Goal: Transaction & Acquisition: Purchase product/service

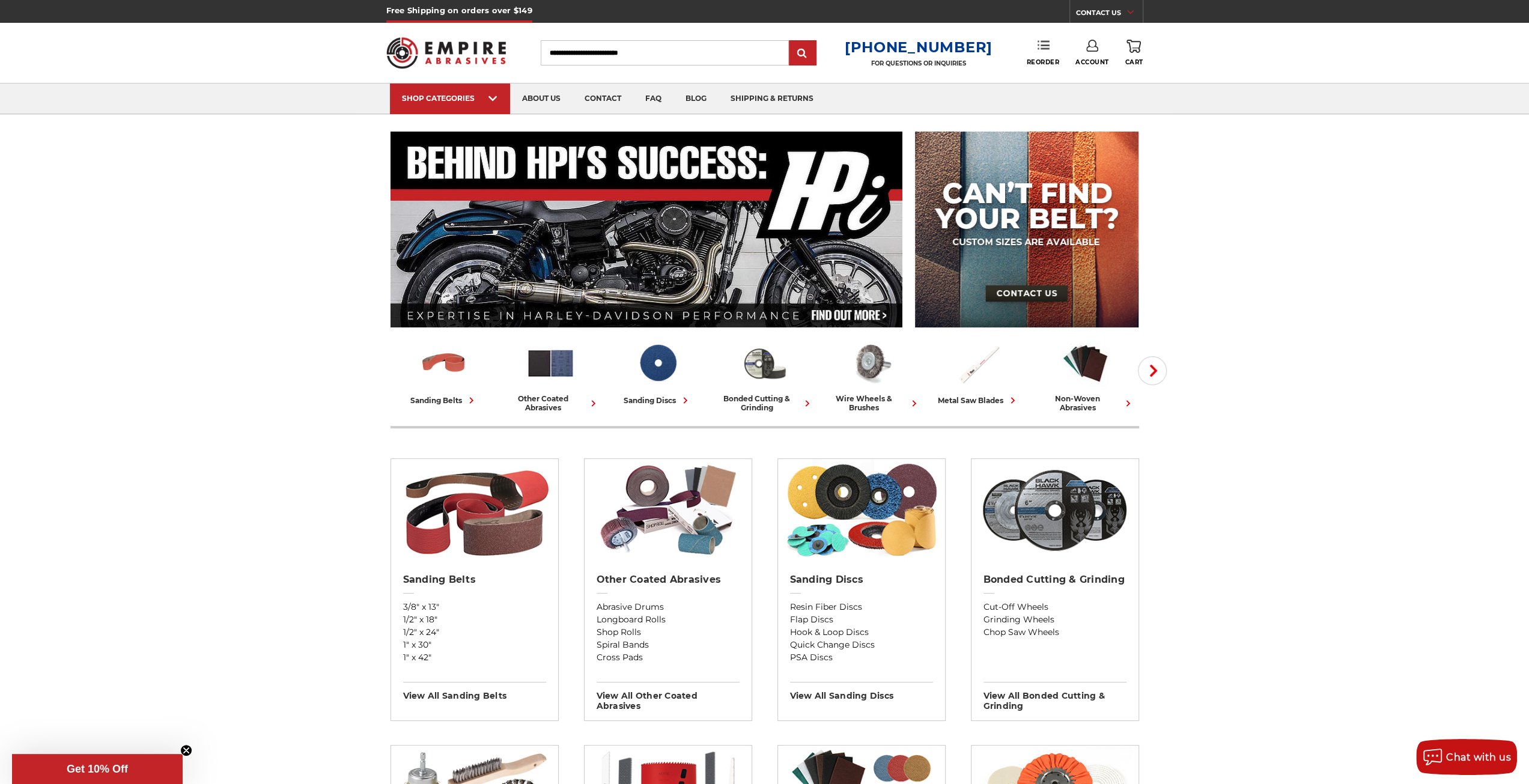
click at [1044, 51] on link "Reorder" at bounding box center [1043, 53] width 33 height 26
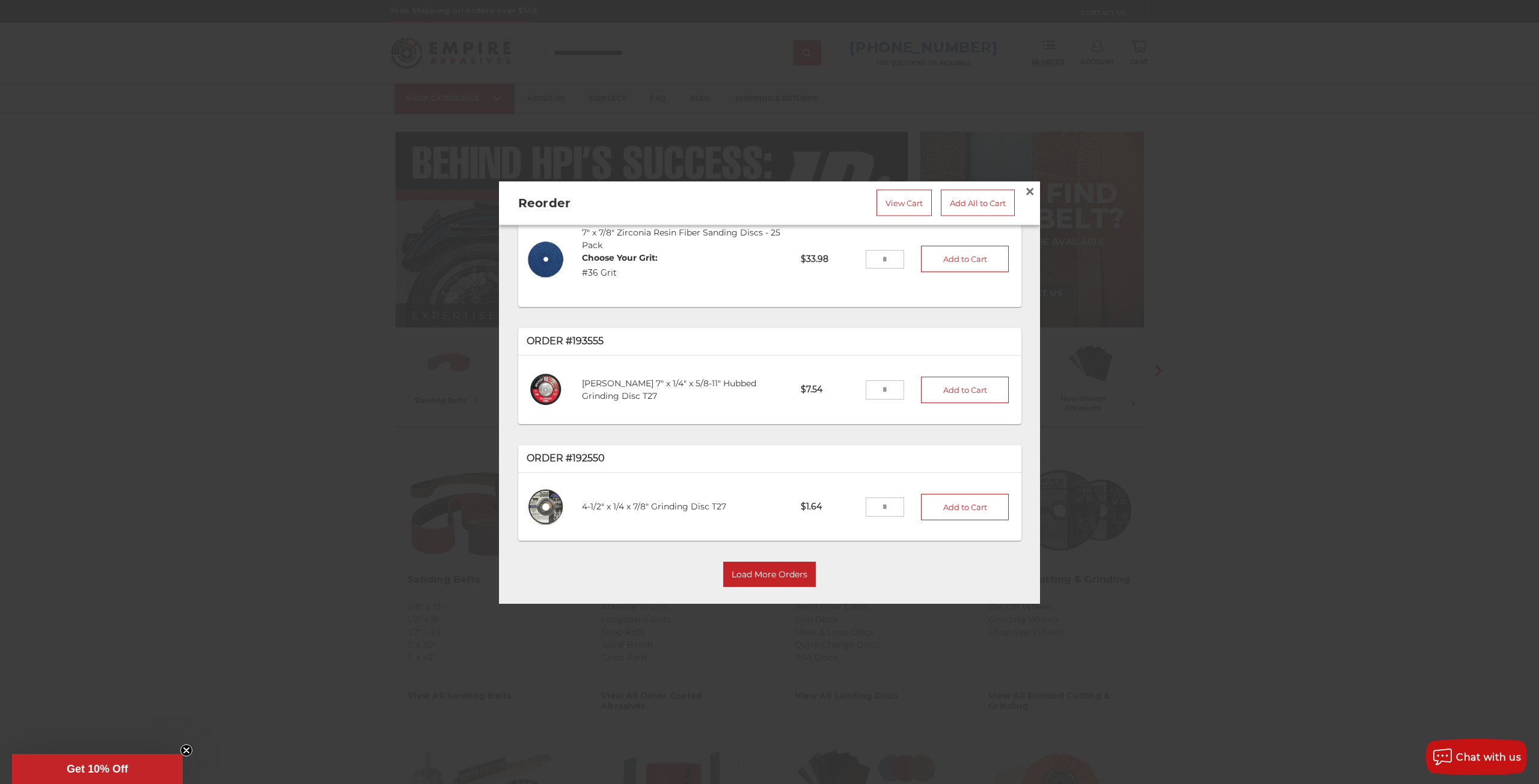
scroll to position [67, 0]
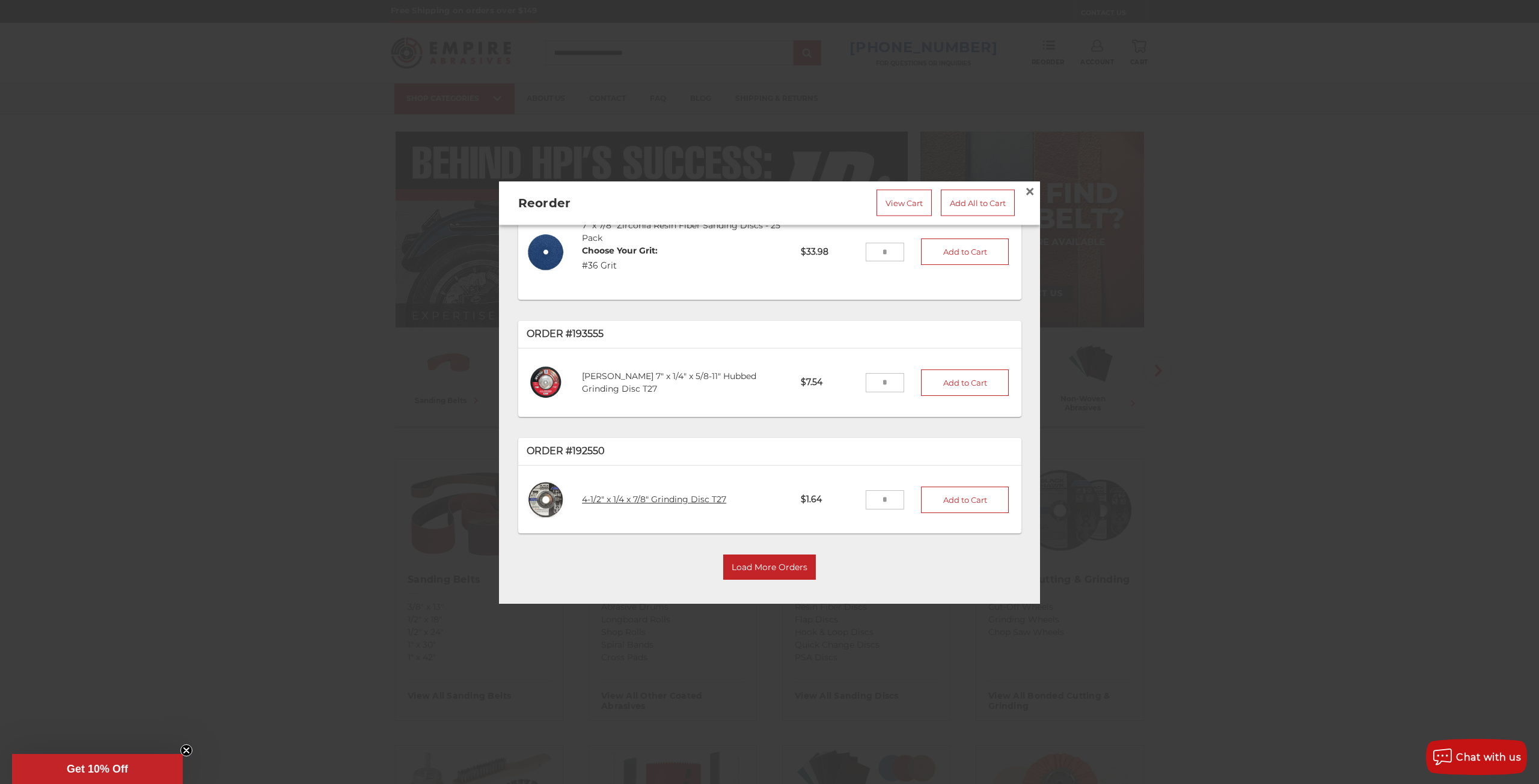
click at [674, 494] on link "4-1/2" x 1/4 x 7/8" Grinding Disc T27" at bounding box center [653, 499] width 144 height 11
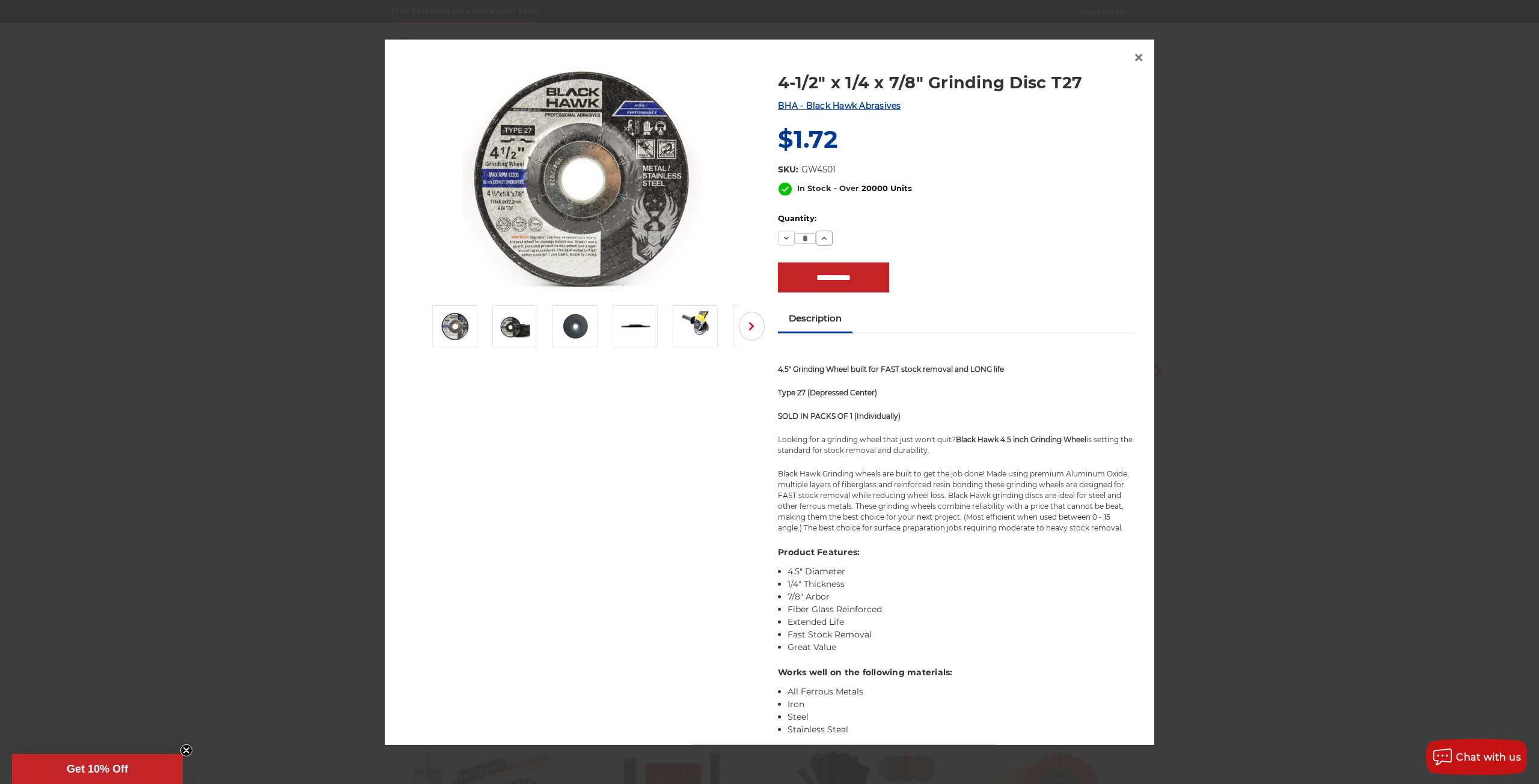
click at [821, 233] on button "Increase Quantity:" at bounding box center [824, 238] width 17 height 14
click at [821, 233] on button "Increase Quantity:" at bounding box center [824, 238] width 17 height 14
click at [821, 233] on icon at bounding box center [824, 238] width 10 height 10
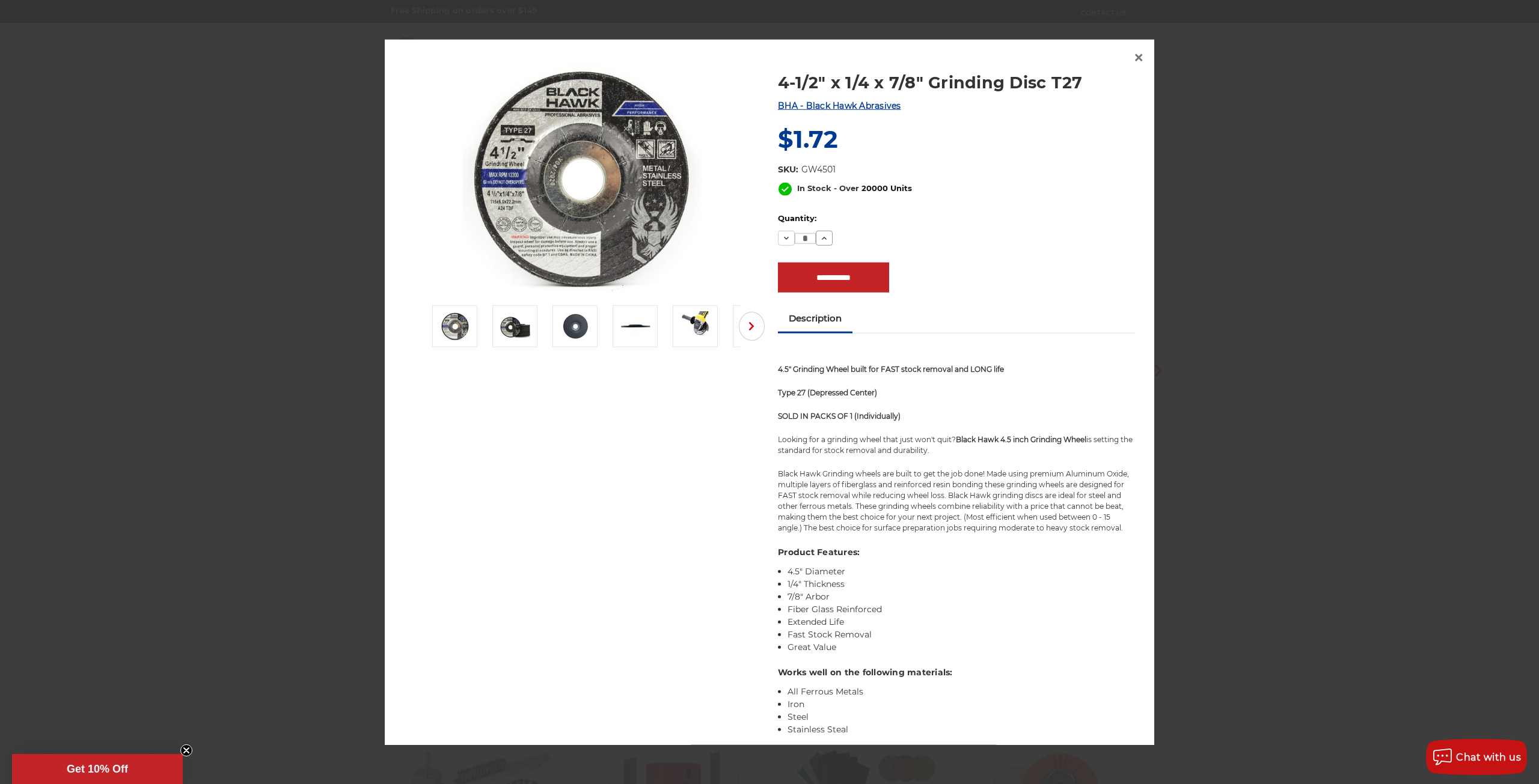
click at [821, 233] on icon at bounding box center [824, 238] width 10 height 10
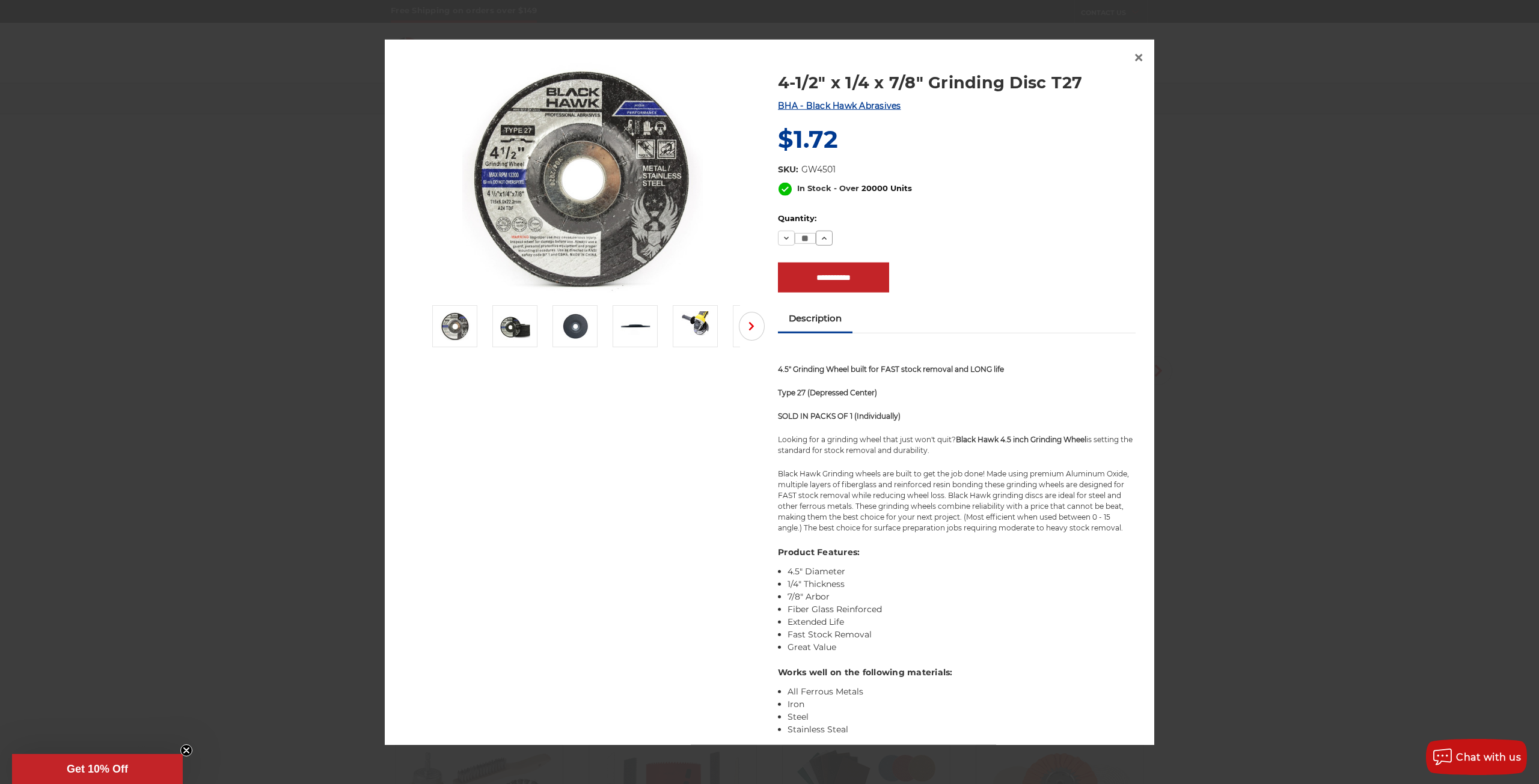
click at [821, 233] on icon at bounding box center [824, 238] width 10 height 10
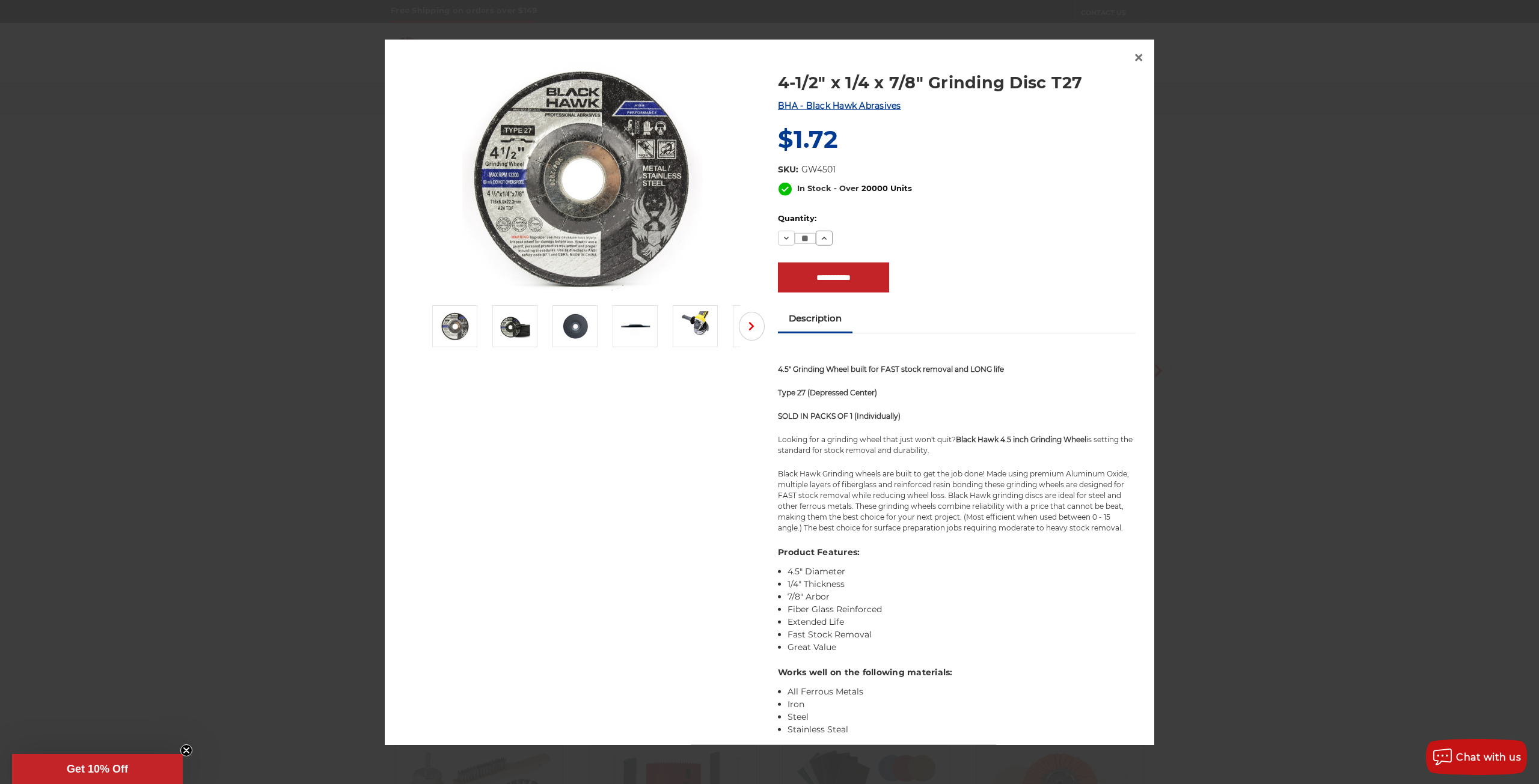
click at [821, 233] on icon at bounding box center [824, 238] width 10 height 10
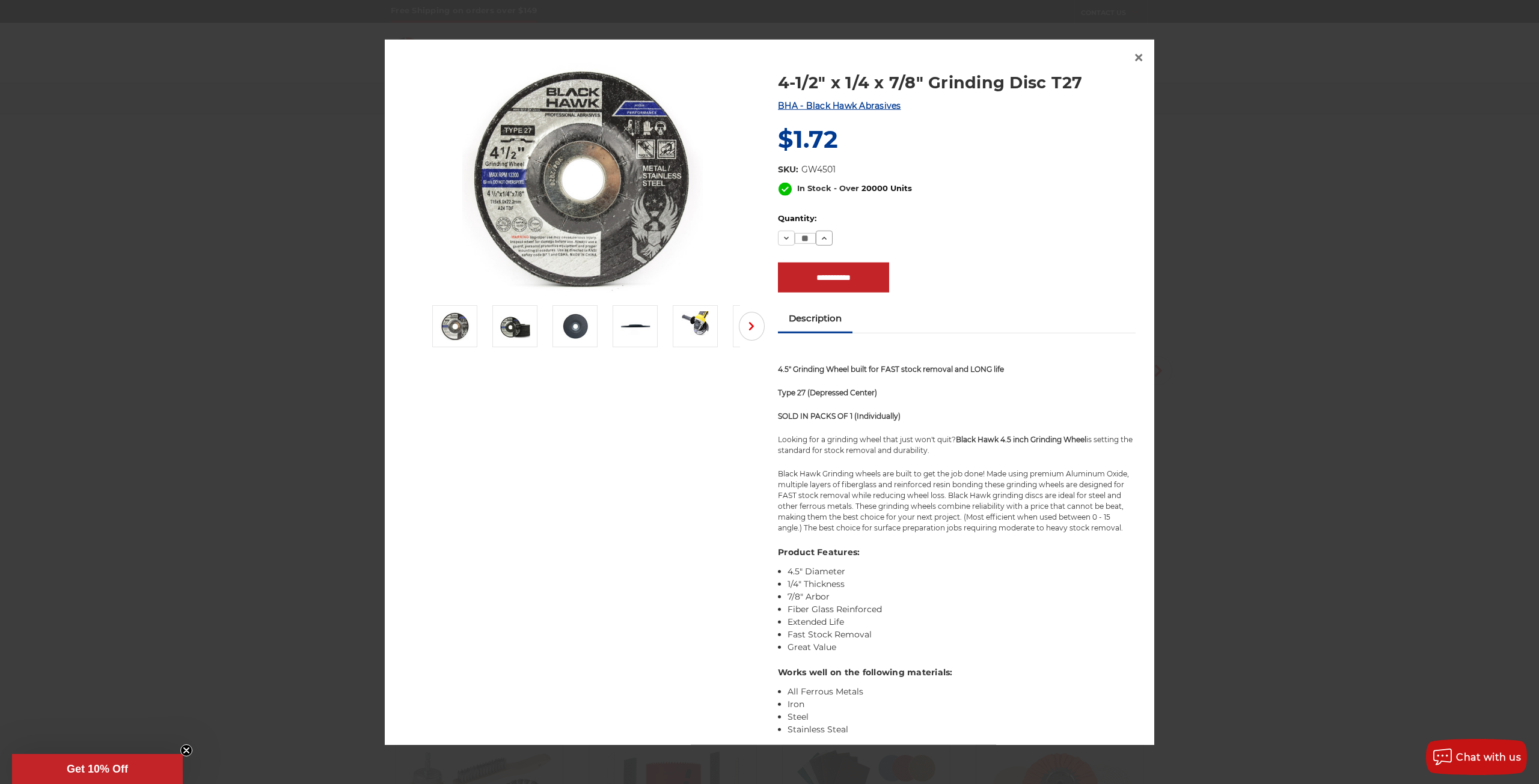
click at [821, 233] on icon at bounding box center [824, 238] width 10 height 10
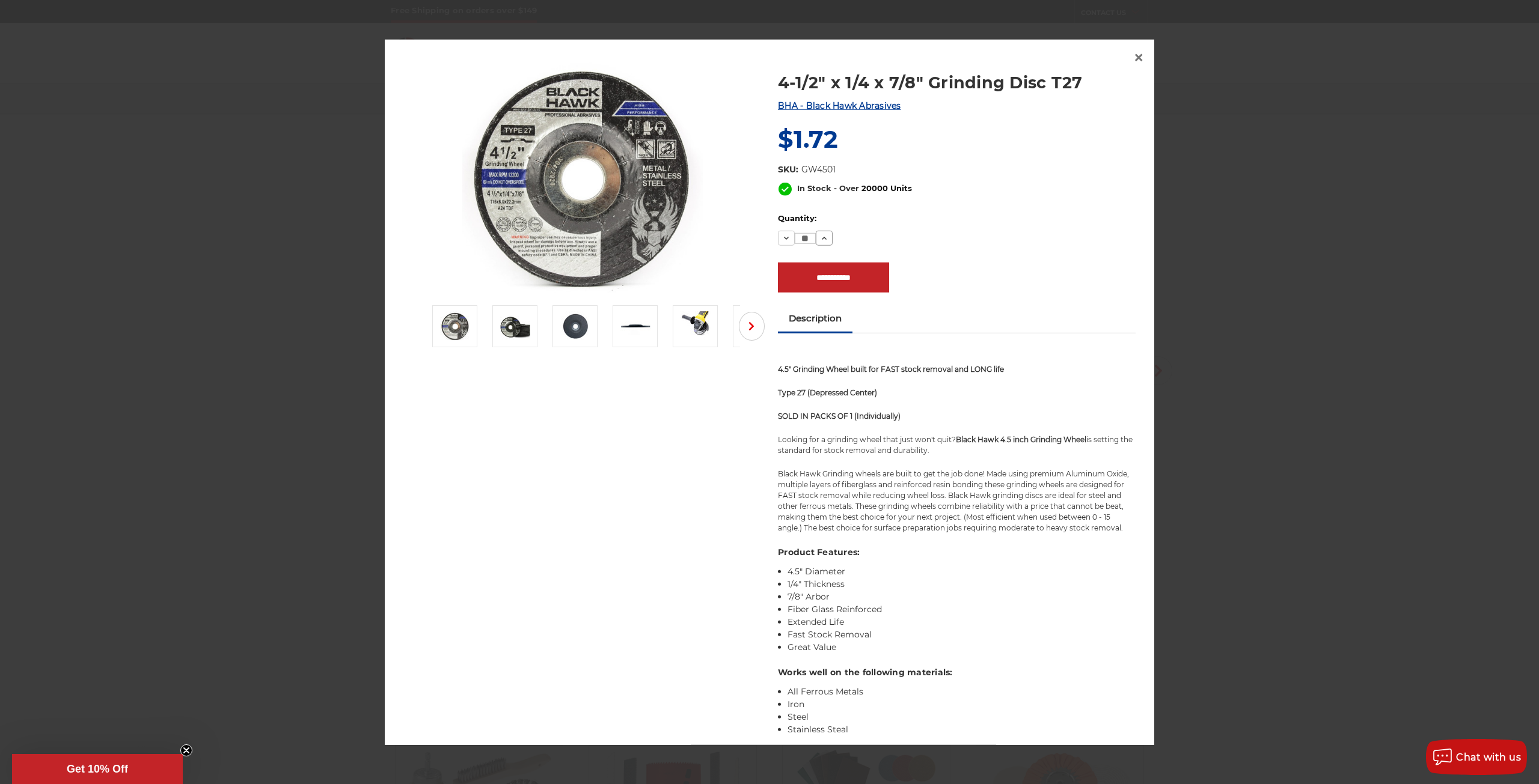
click at [821, 233] on icon at bounding box center [824, 238] width 10 height 10
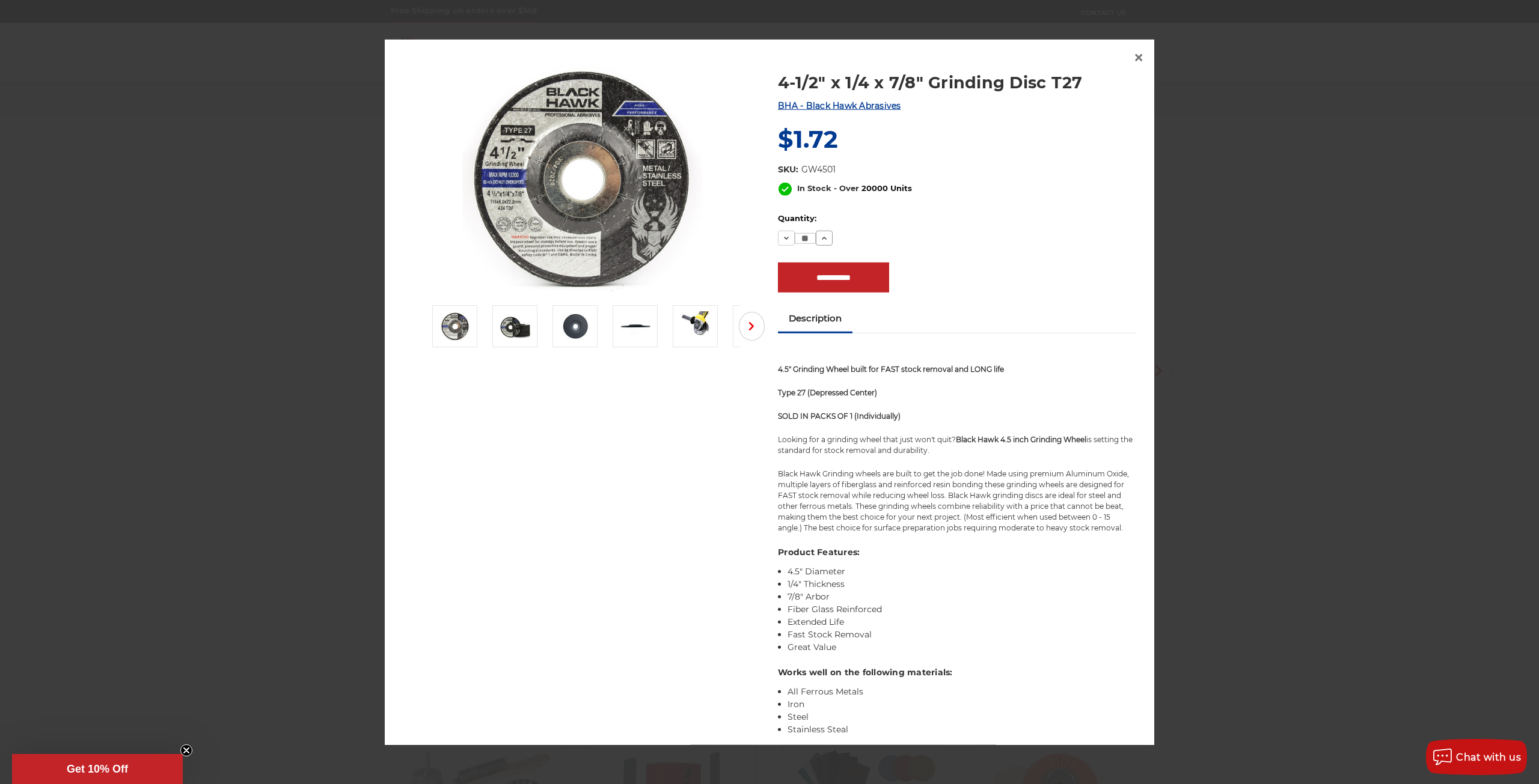
click at [821, 233] on icon at bounding box center [824, 238] width 10 height 10
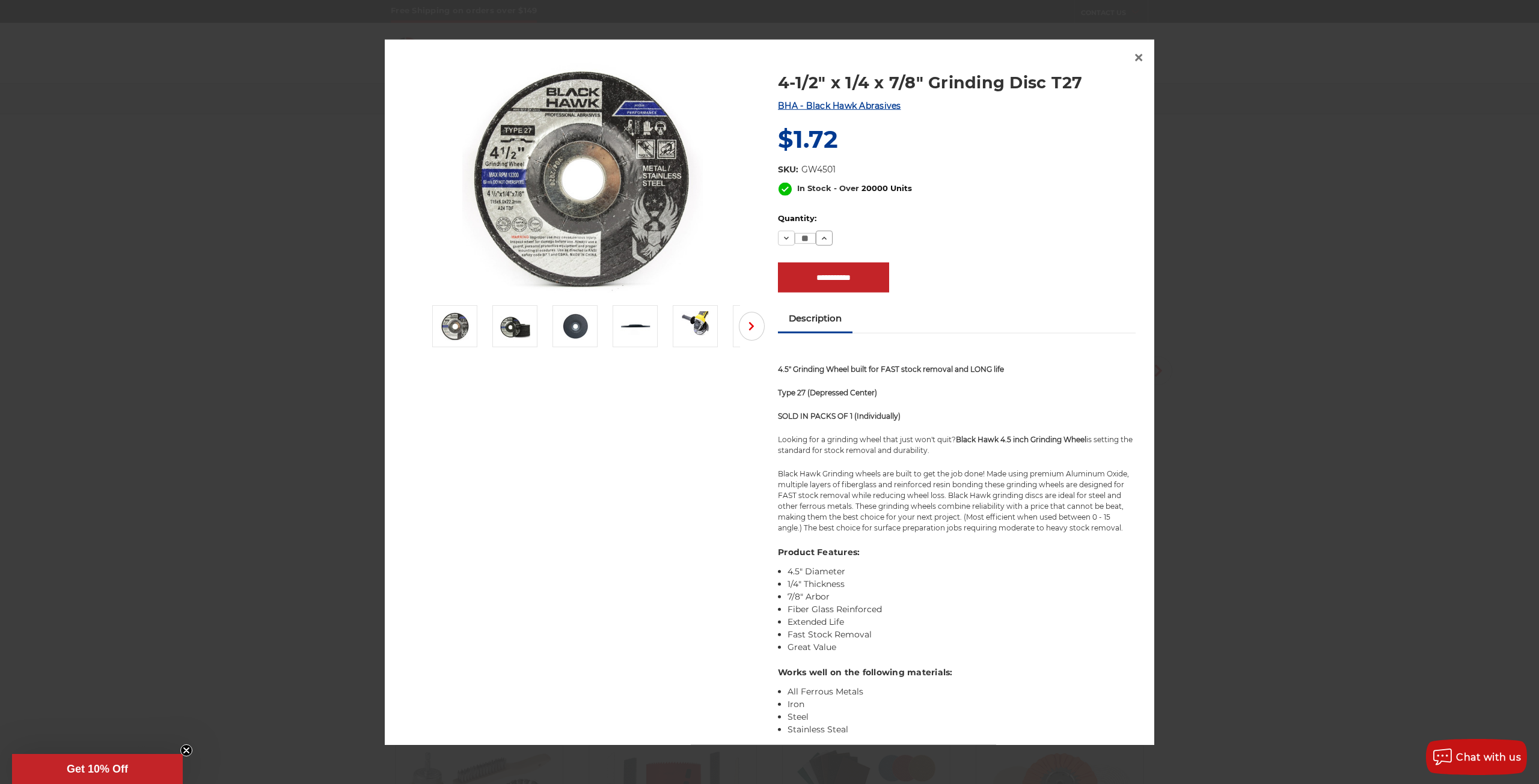
click at [821, 233] on icon at bounding box center [824, 238] width 10 height 10
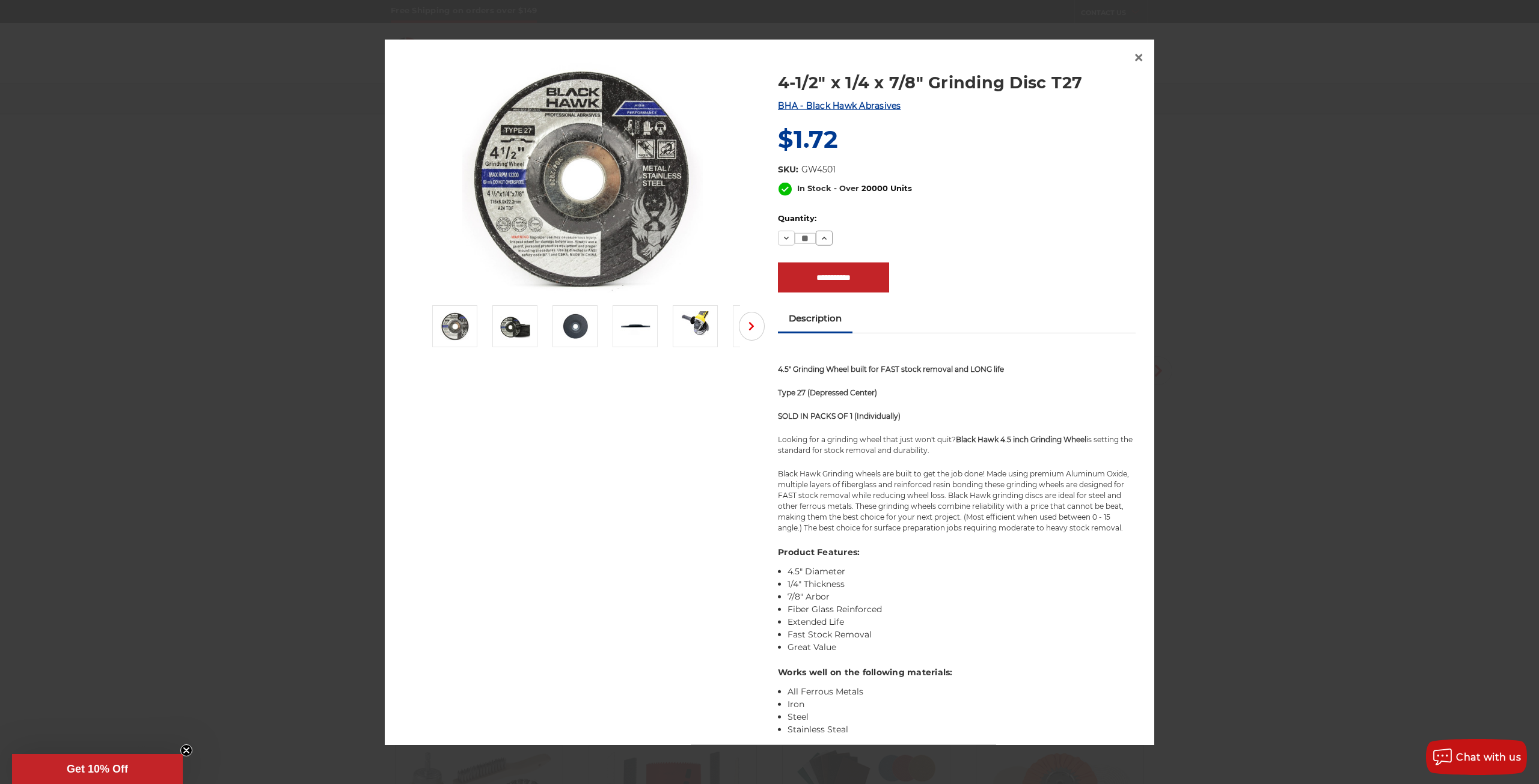
click at [821, 233] on icon at bounding box center [824, 238] width 10 height 10
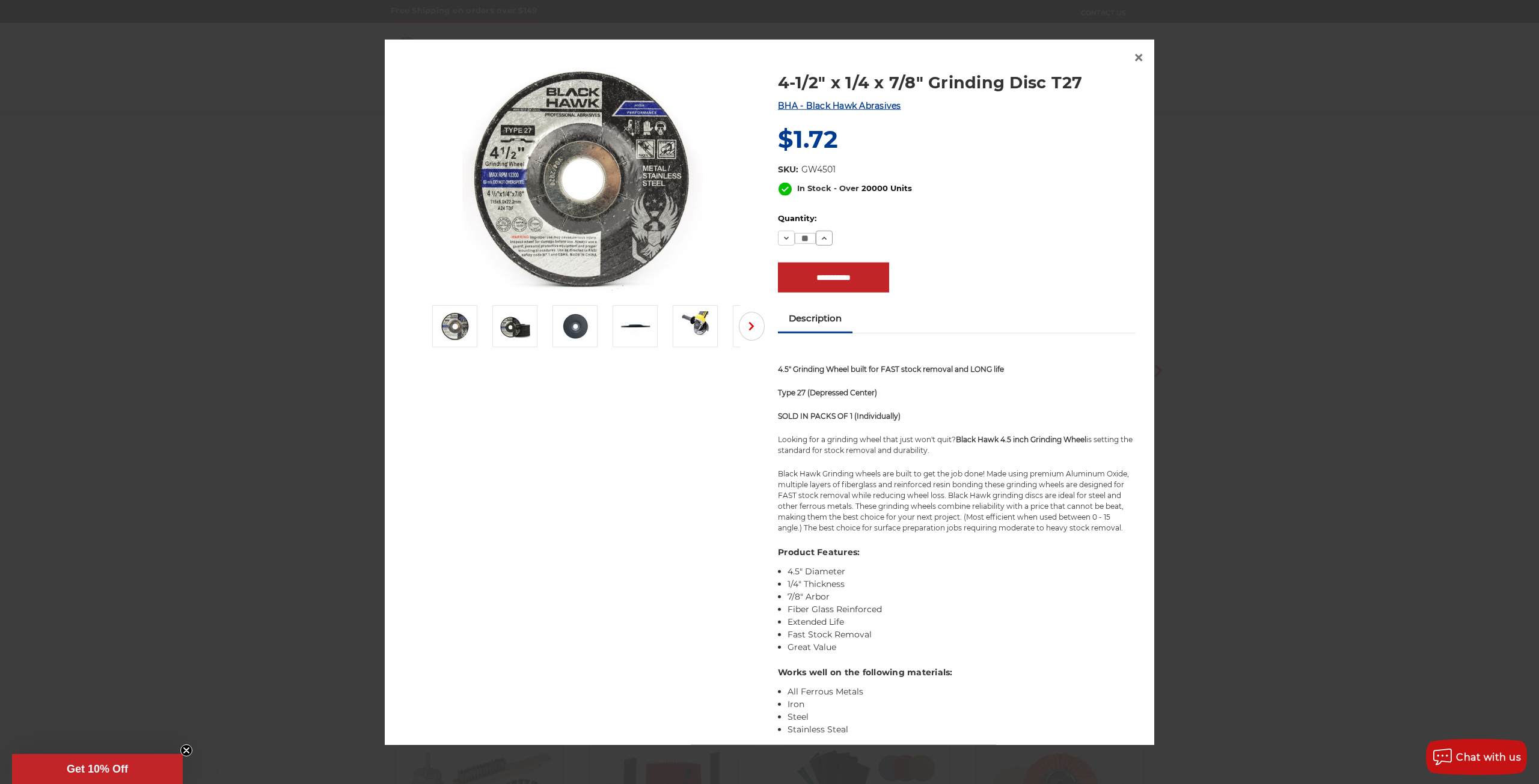
click at [821, 233] on icon at bounding box center [824, 238] width 10 height 10
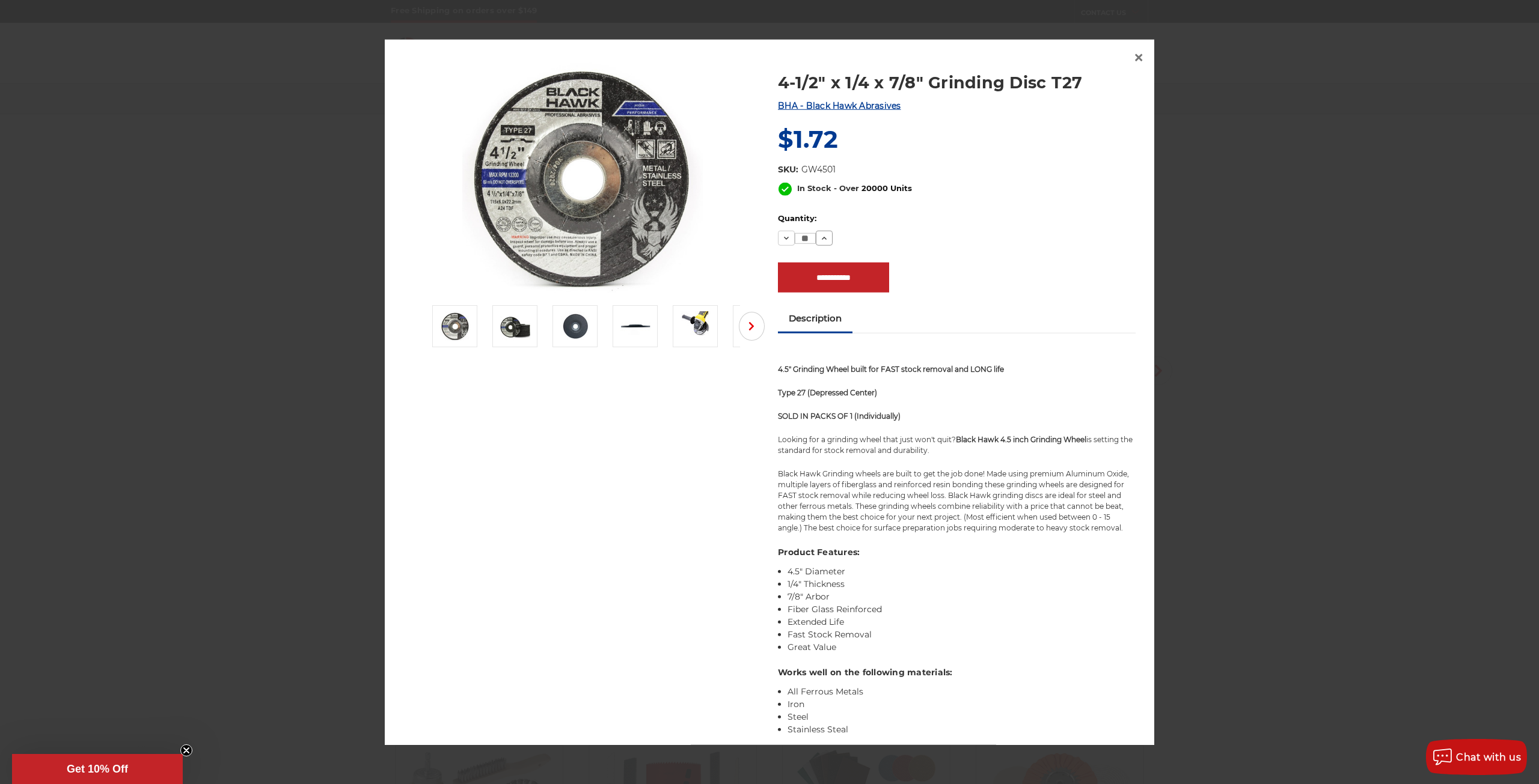
click at [821, 233] on icon at bounding box center [824, 238] width 10 height 10
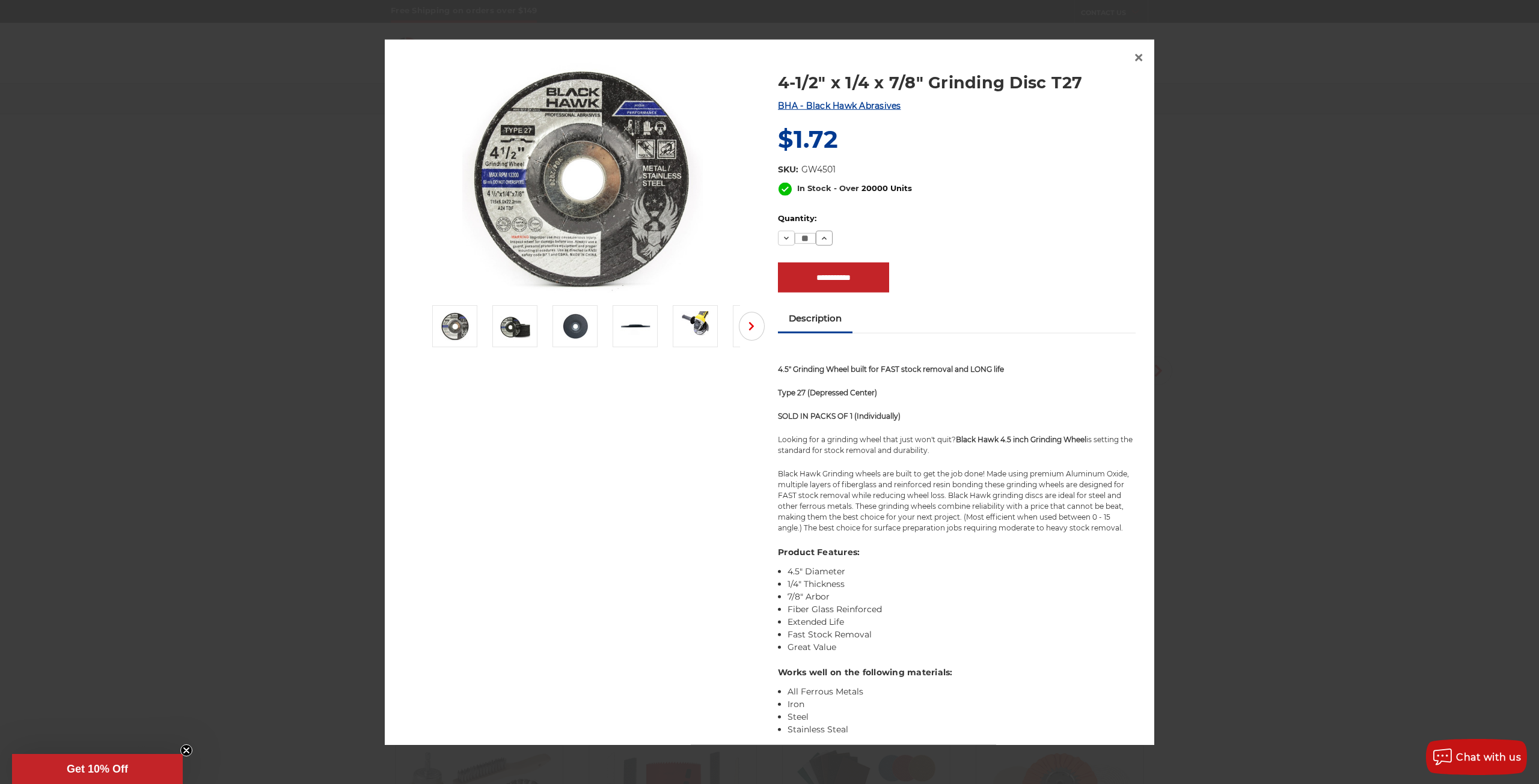
click at [821, 233] on icon at bounding box center [824, 238] width 10 height 10
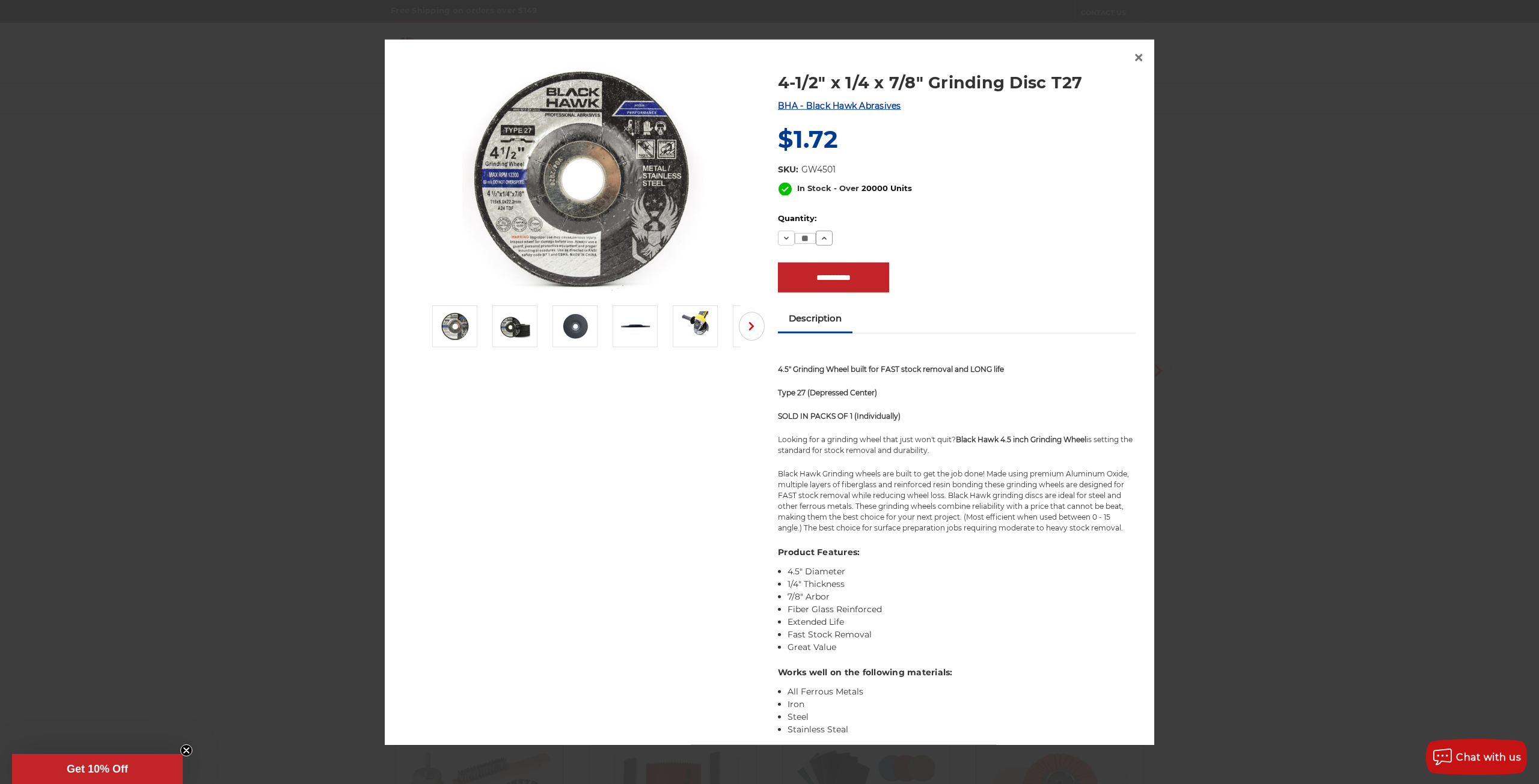
click at [821, 233] on icon at bounding box center [824, 238] width 10 height 10
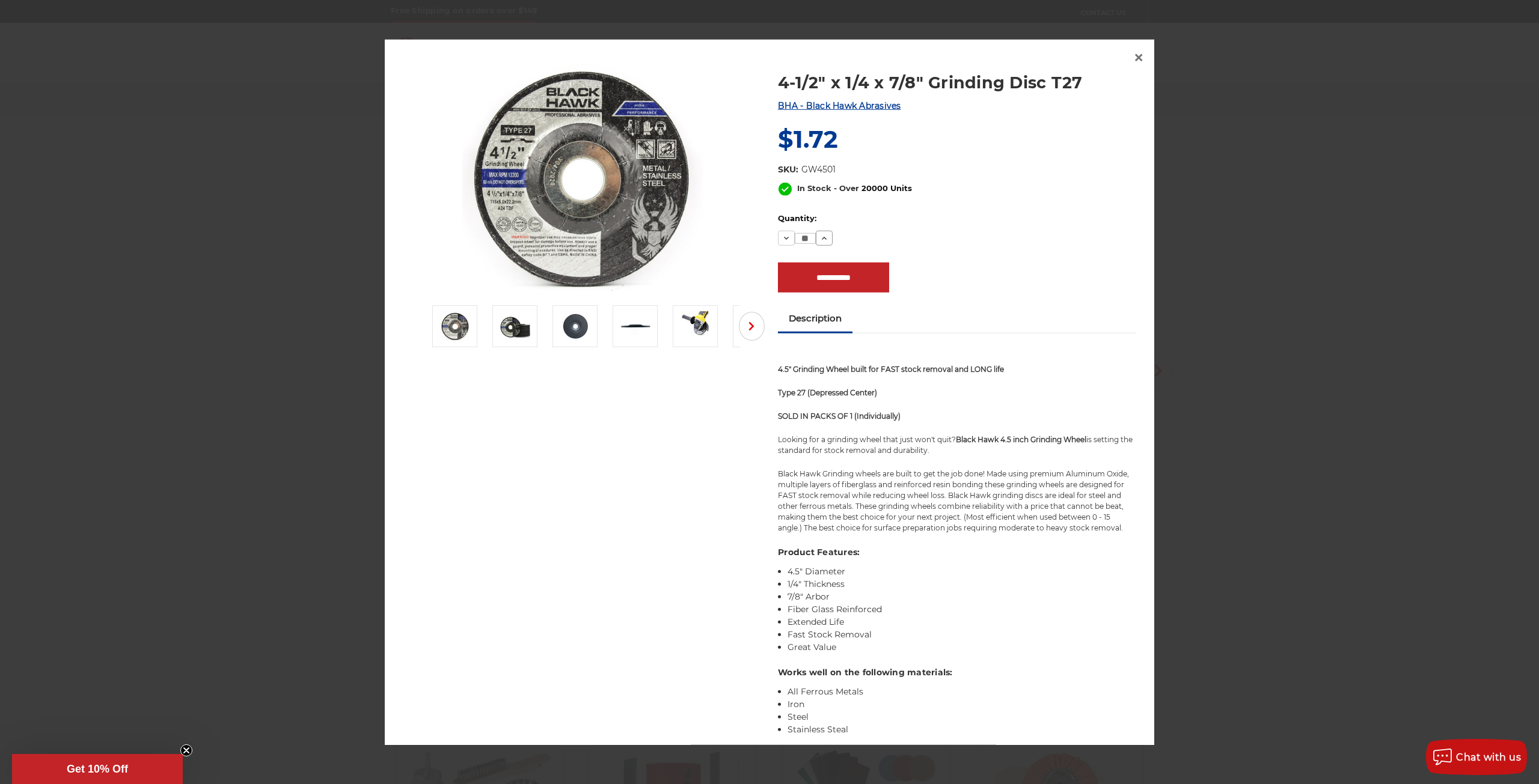
click at [821, 233] on icon at bounding box center [824, 238] width 10 height 10
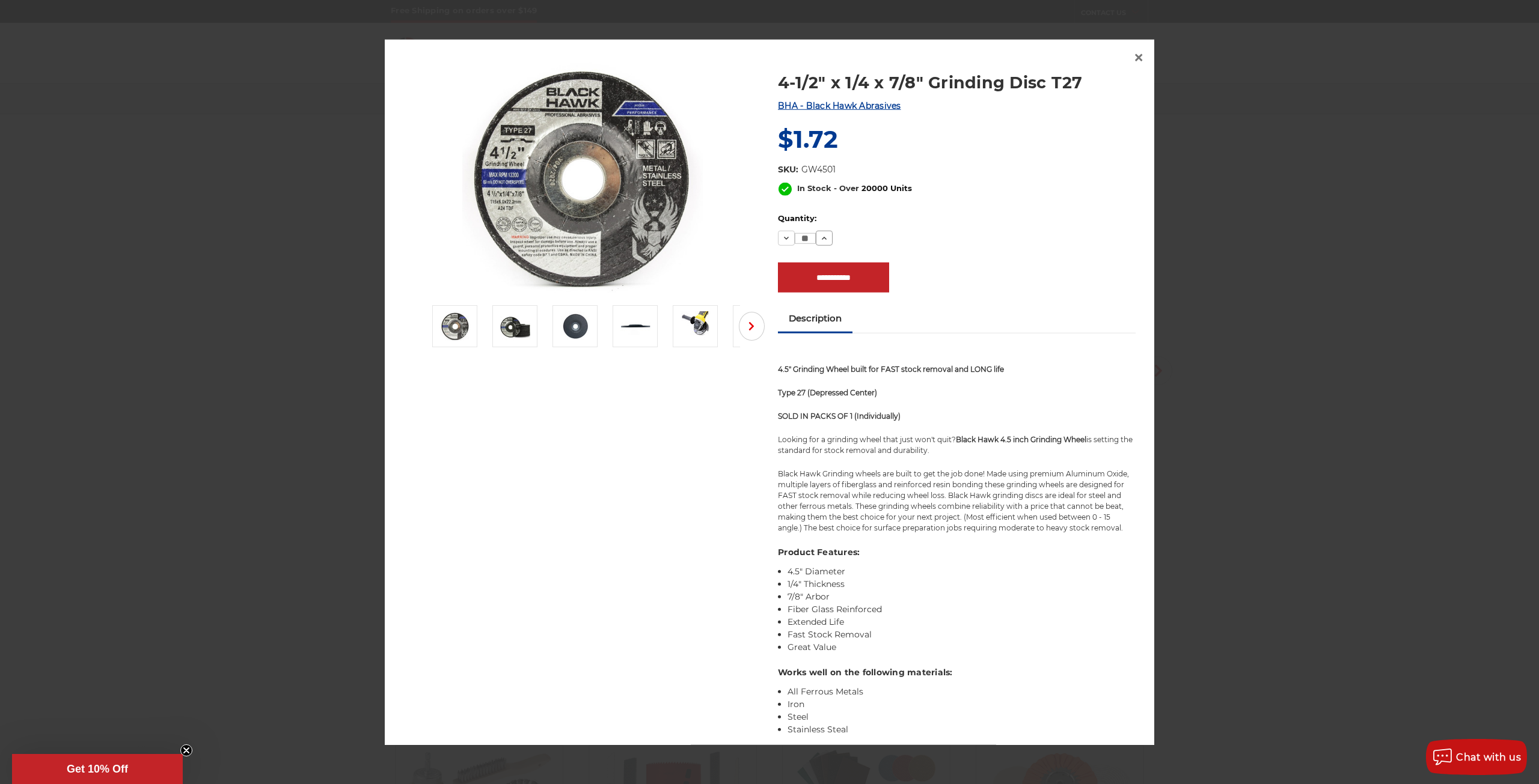
click at [821, 233] on icon at bounding box center [824, 238] width 10 height 10
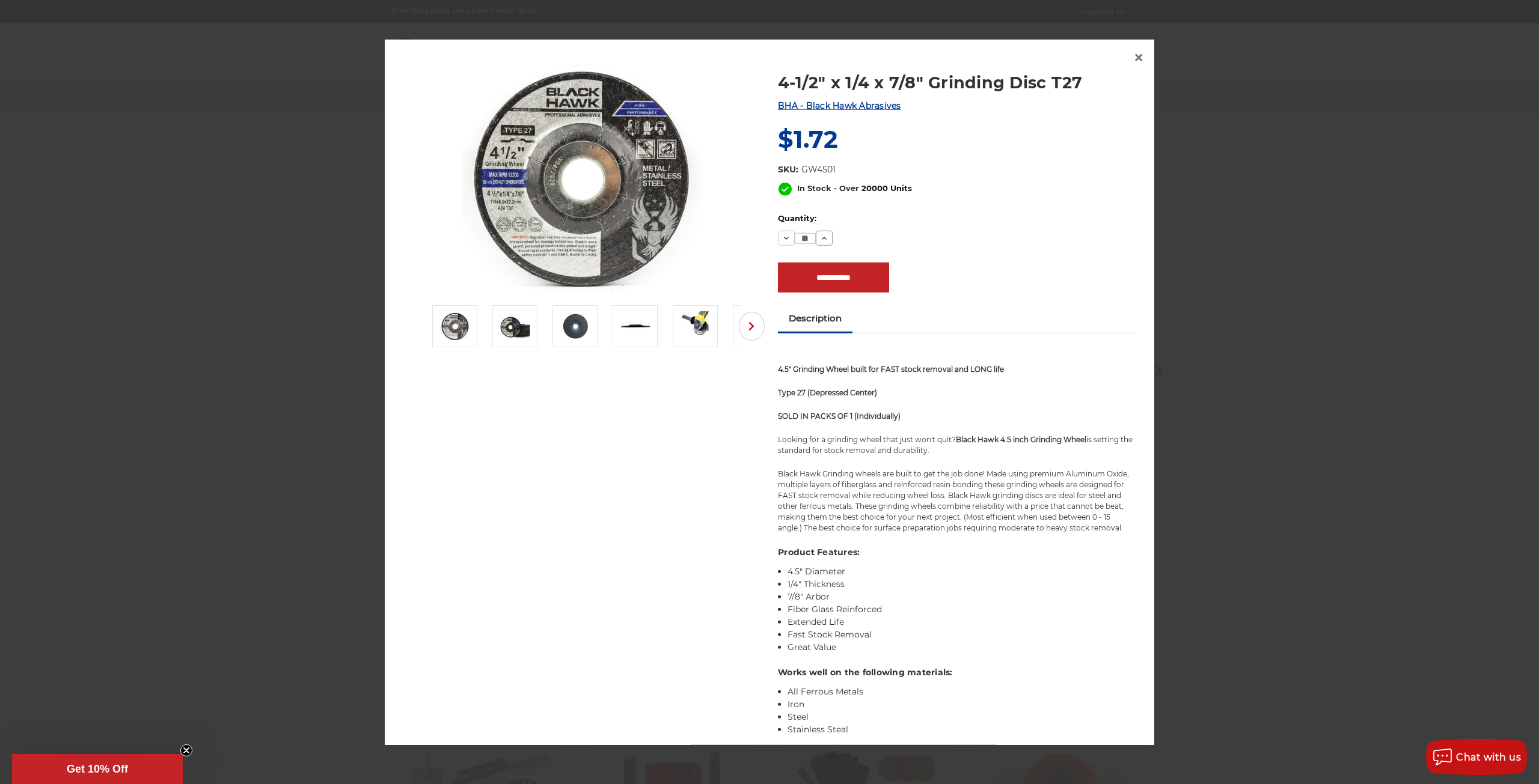
click at [821, 233] on icon at bounding box center [824, 238] width 10 height 10
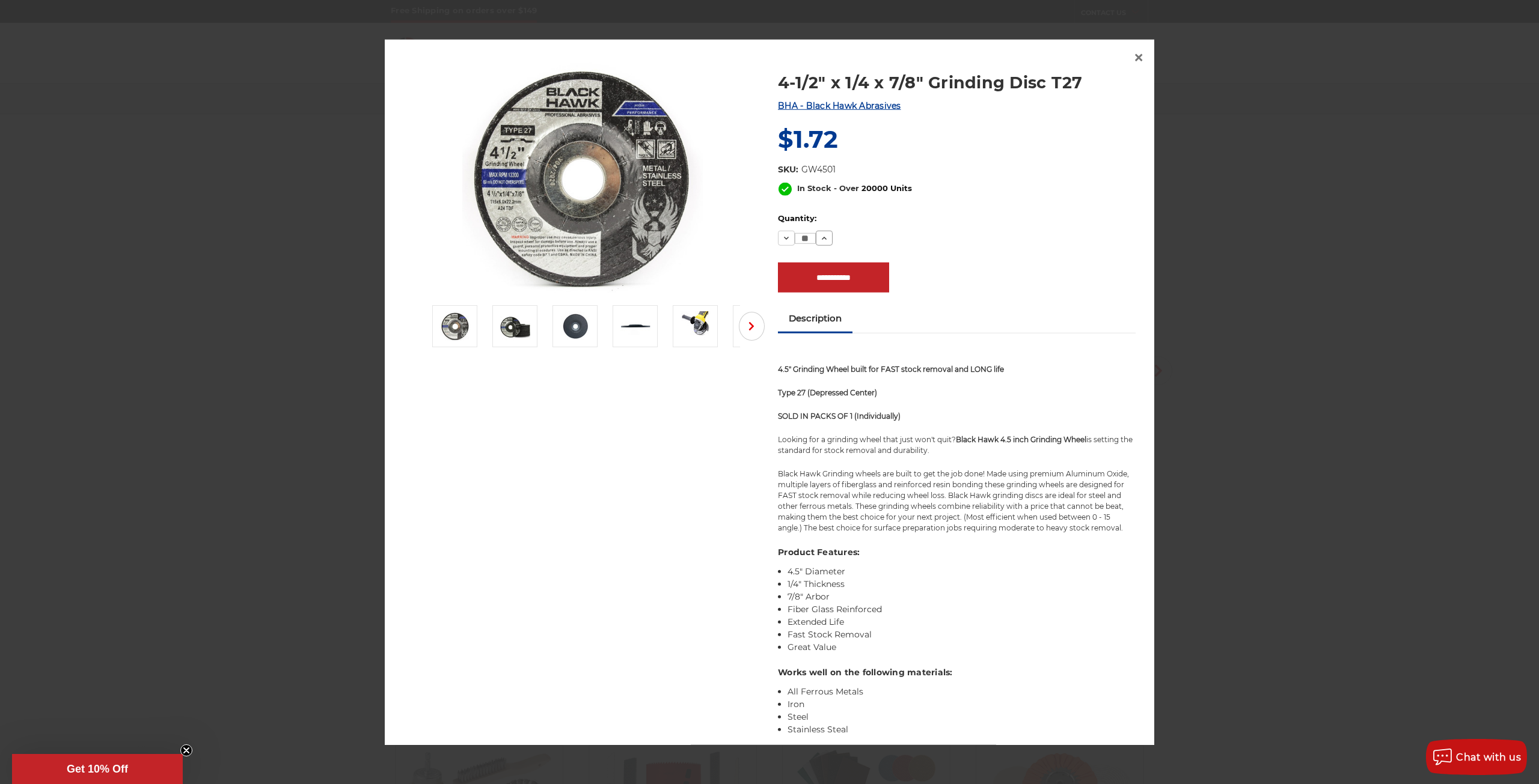
click at [821, 233] on icon at bounding box center [824, 238] width 10 height 10
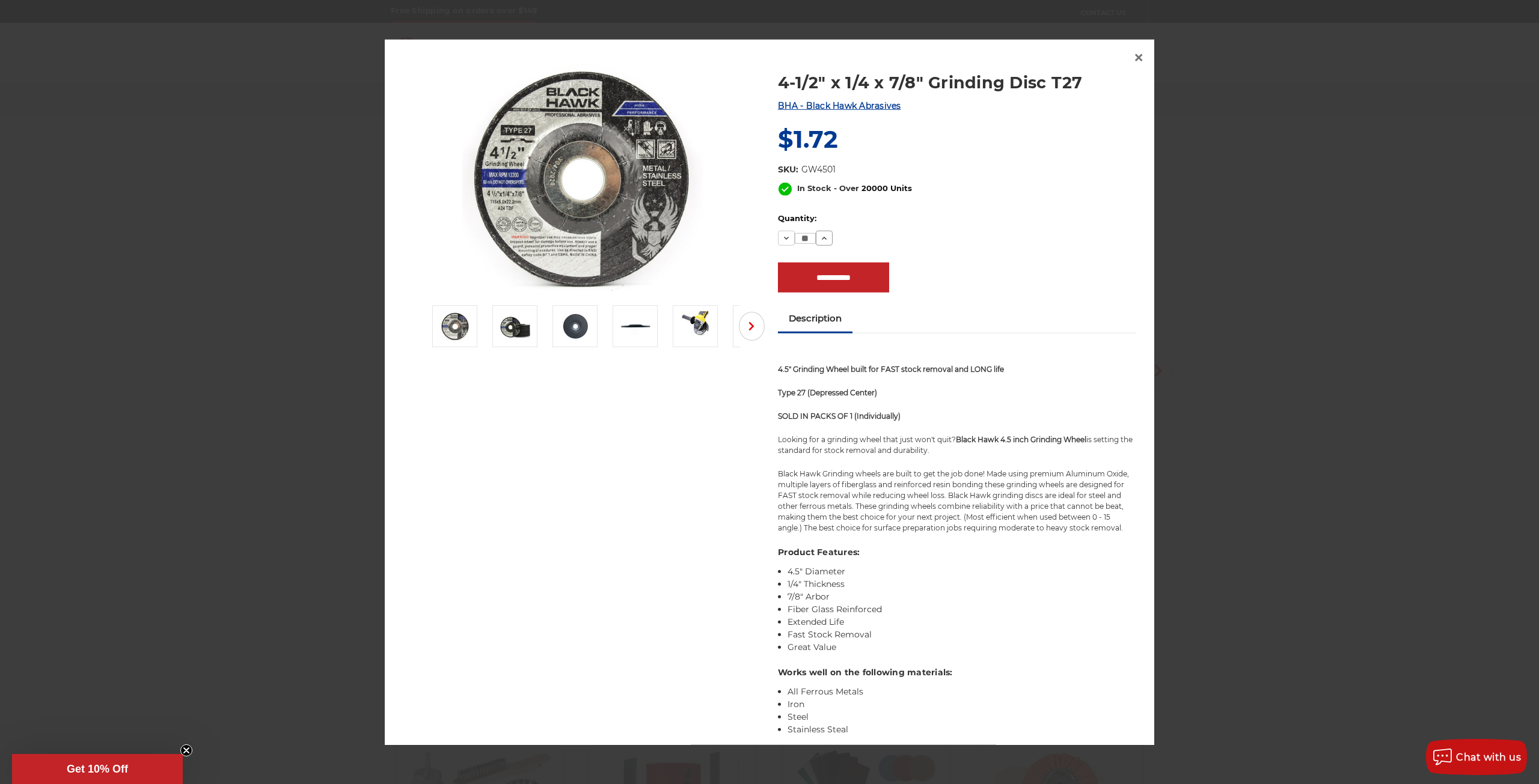
click at [821, 233] on icon at bounding box center [824, 238] width 10 height 10
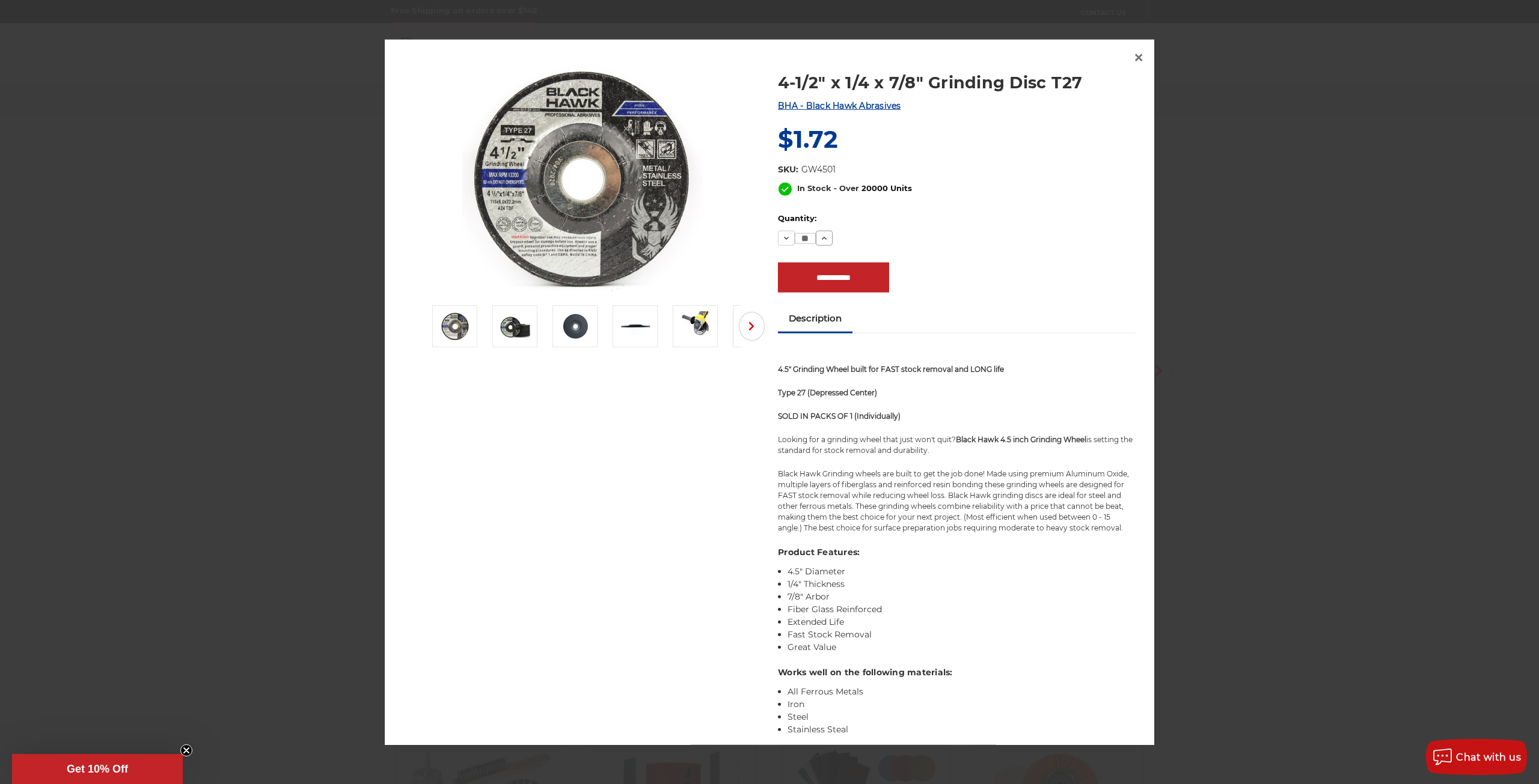
click at [821, 233] on icon at bounding box center [824, 238] width 10 height 10
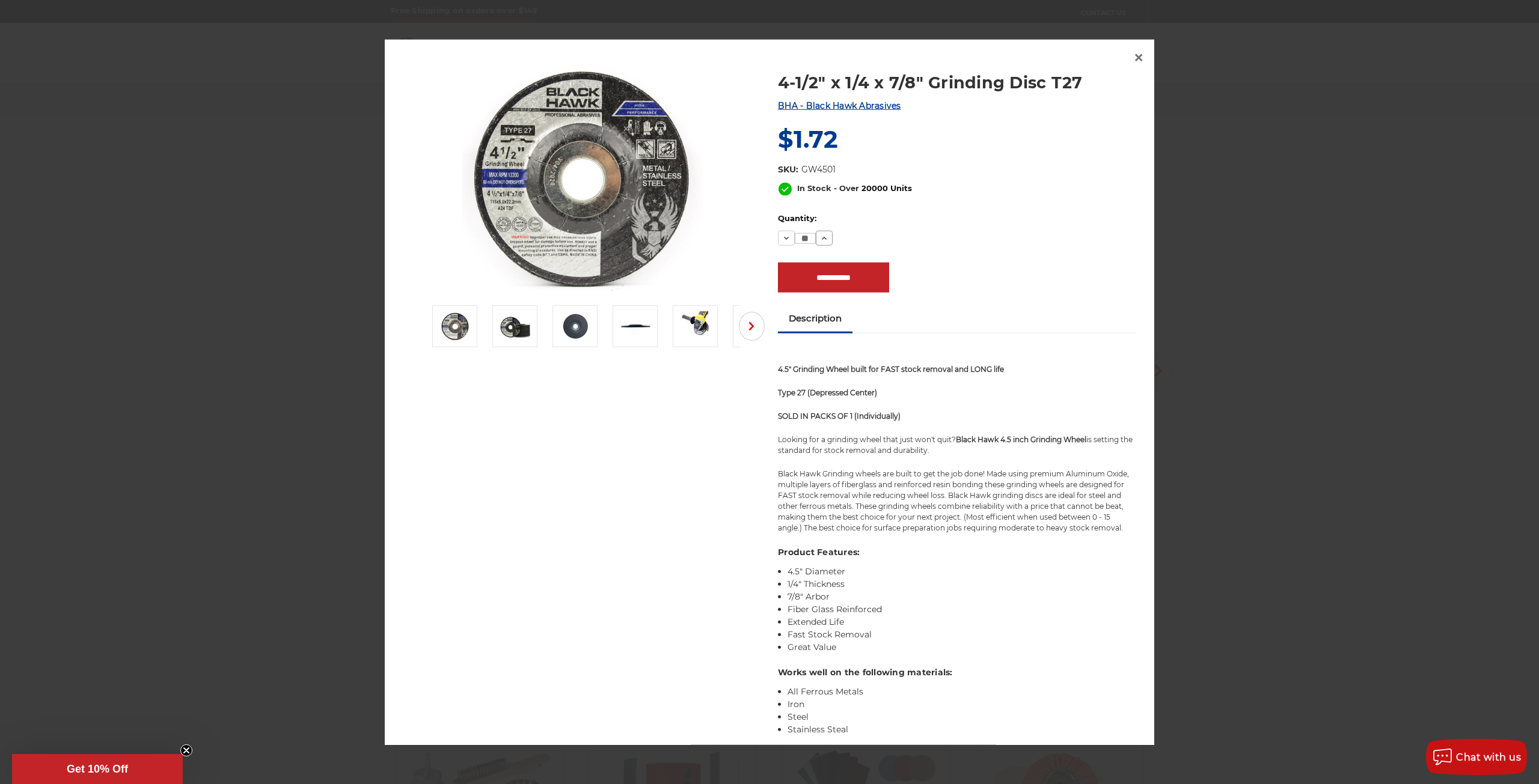
click at [821, 233] on icon at bounding box center [824, 238] width 10 height 10
click at [820, 234] on icon at bounding box center [824, 238] width 10 height 10
click at [781, 241] on icon at bounding box center [786, 238] width 10 height 10
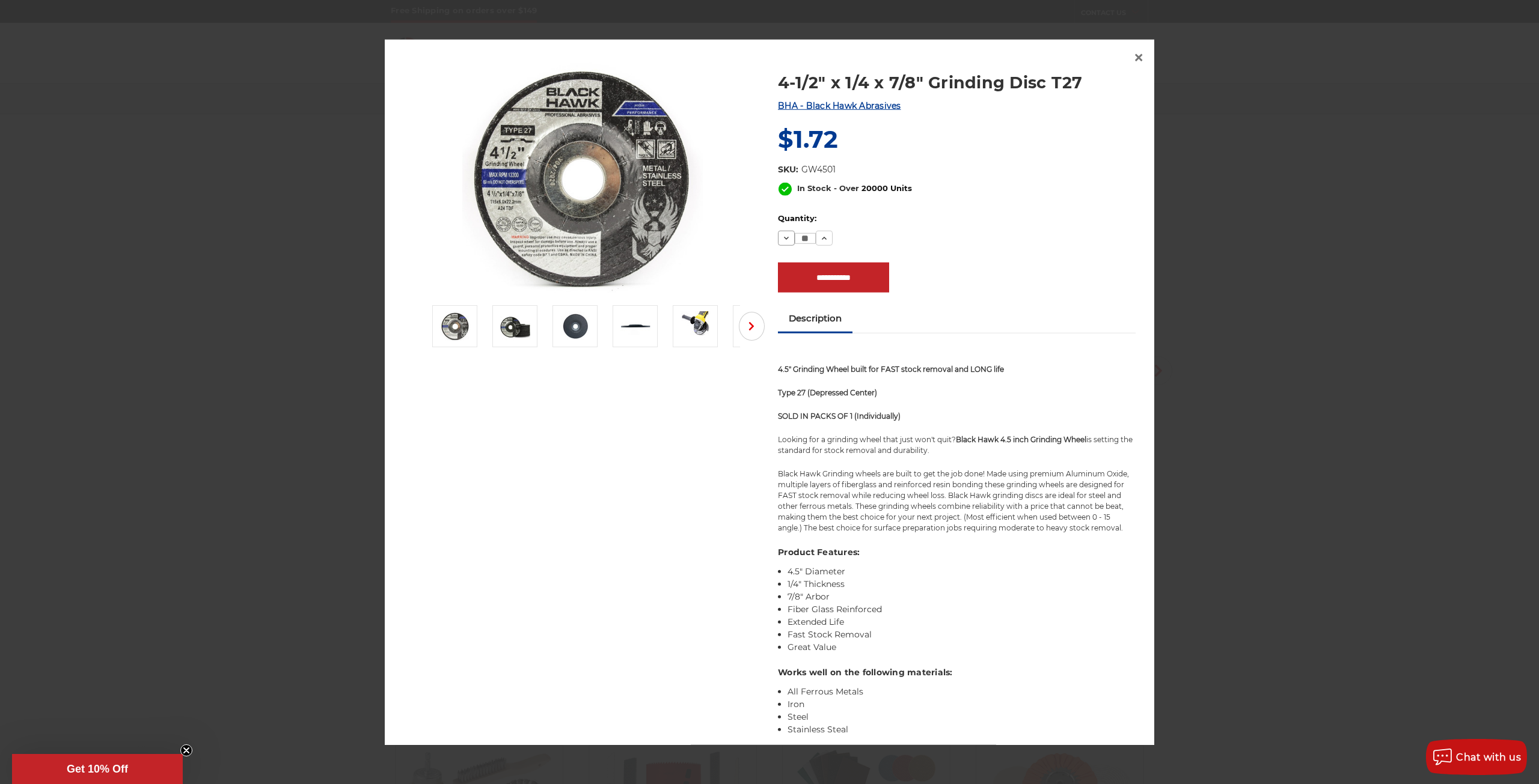
click at [781, 241] on icon at bounding box center [786, 238] width 10 height 10
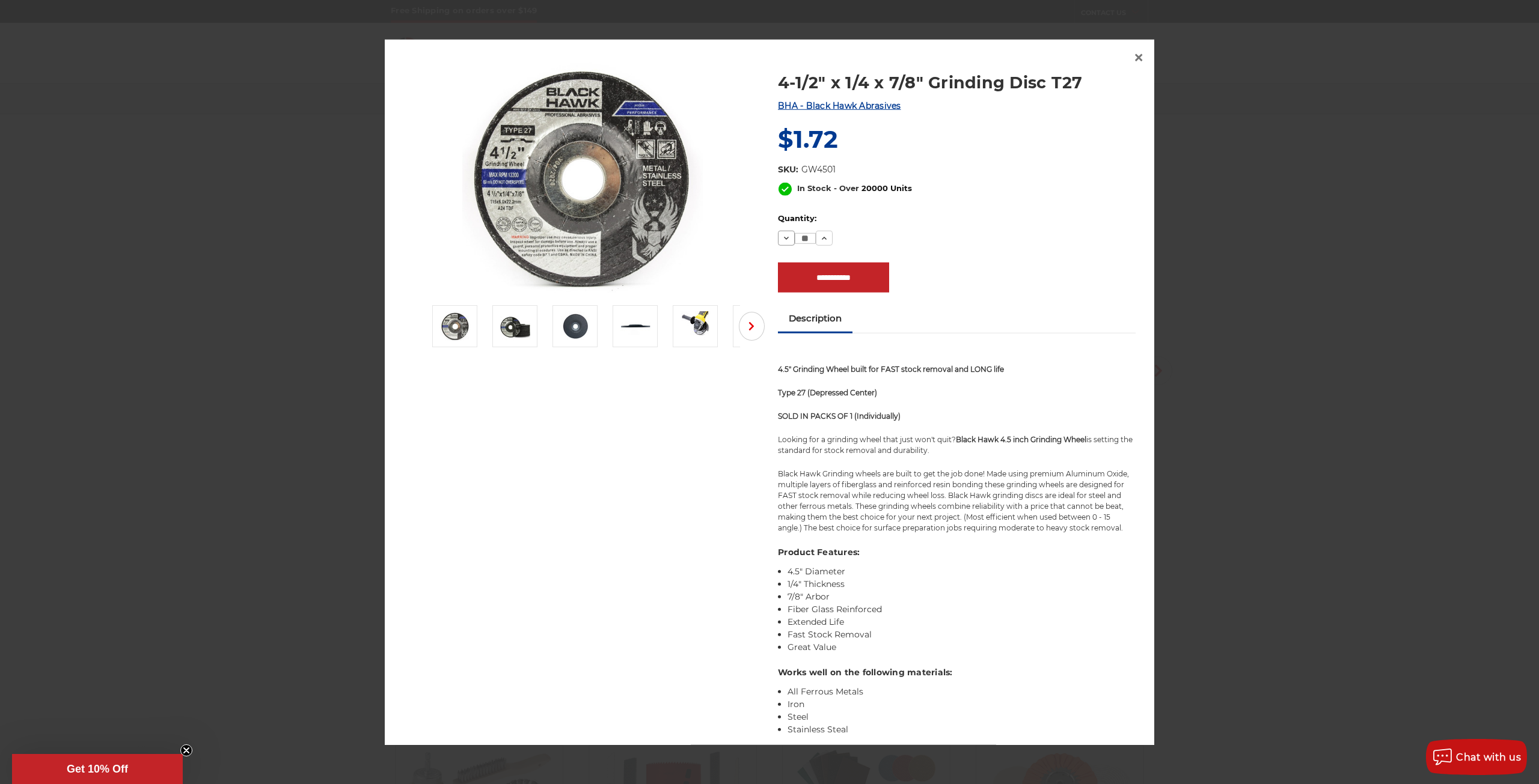
click at [781, 241] on icon at bounding box center [786, 238] width 10 height 10
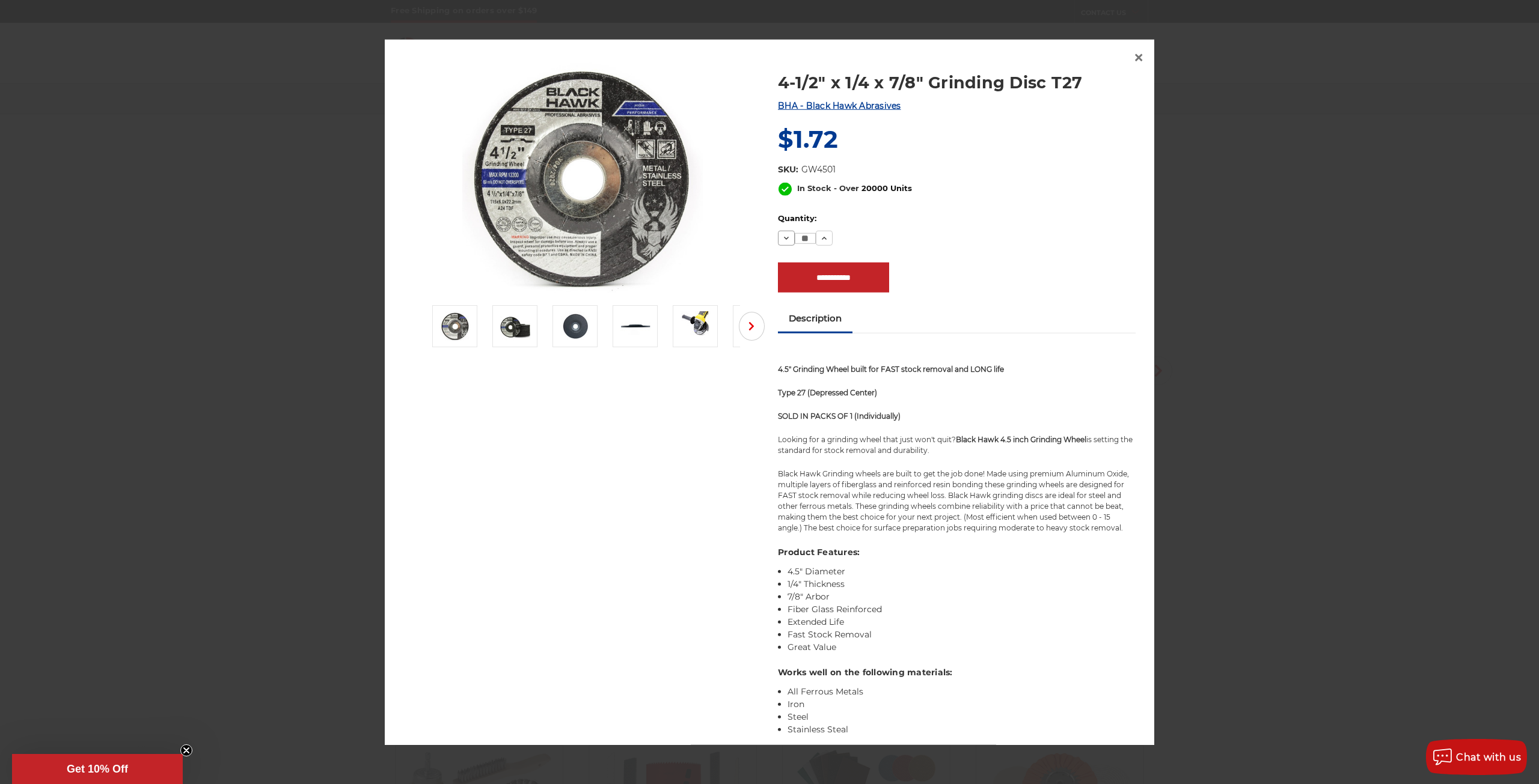
click at [781, 241] on icon at bounding box center [786, 238] width 10 height 10
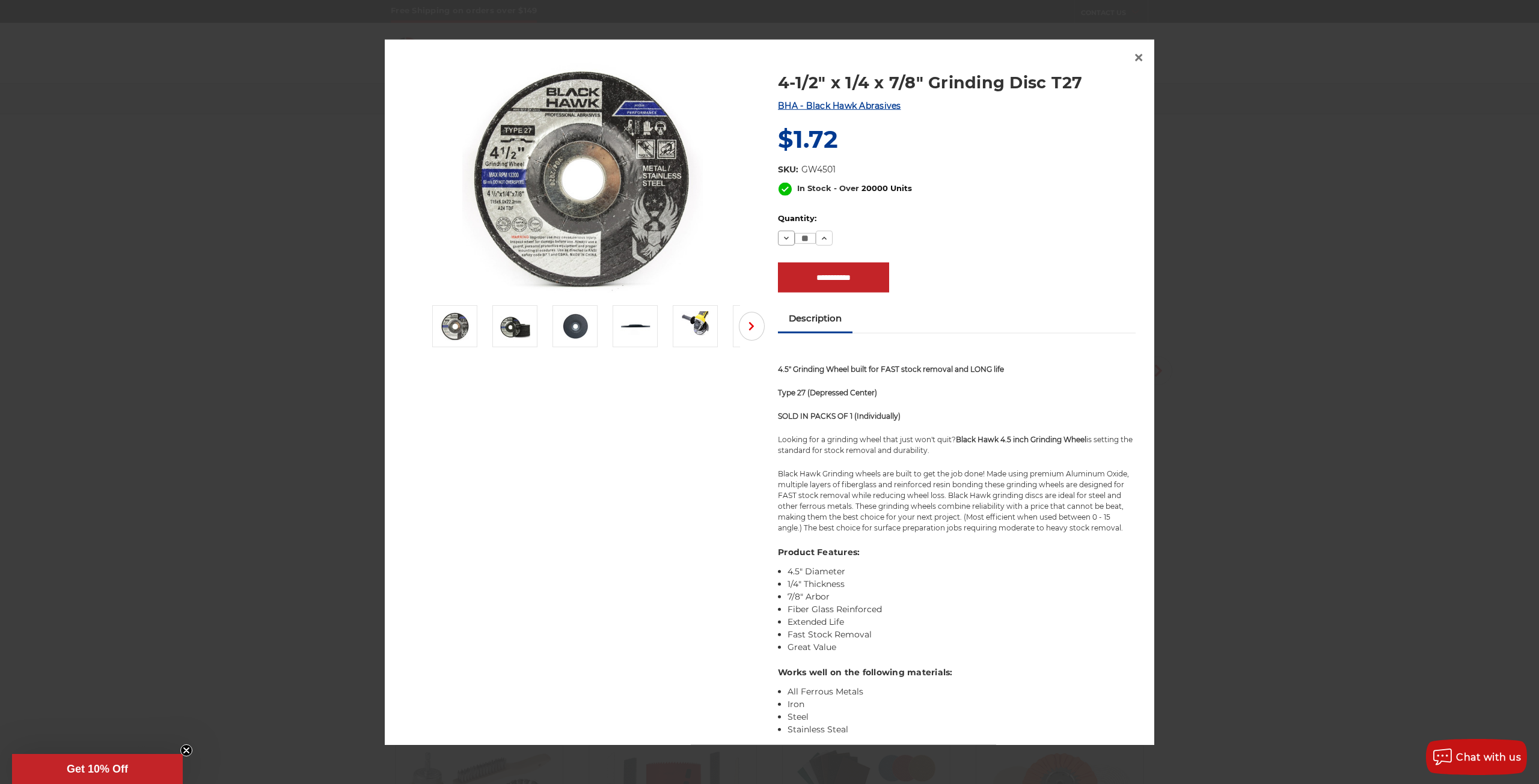
click at [781, 241] on icon at bounding box center [786, 238] width 10 height 10
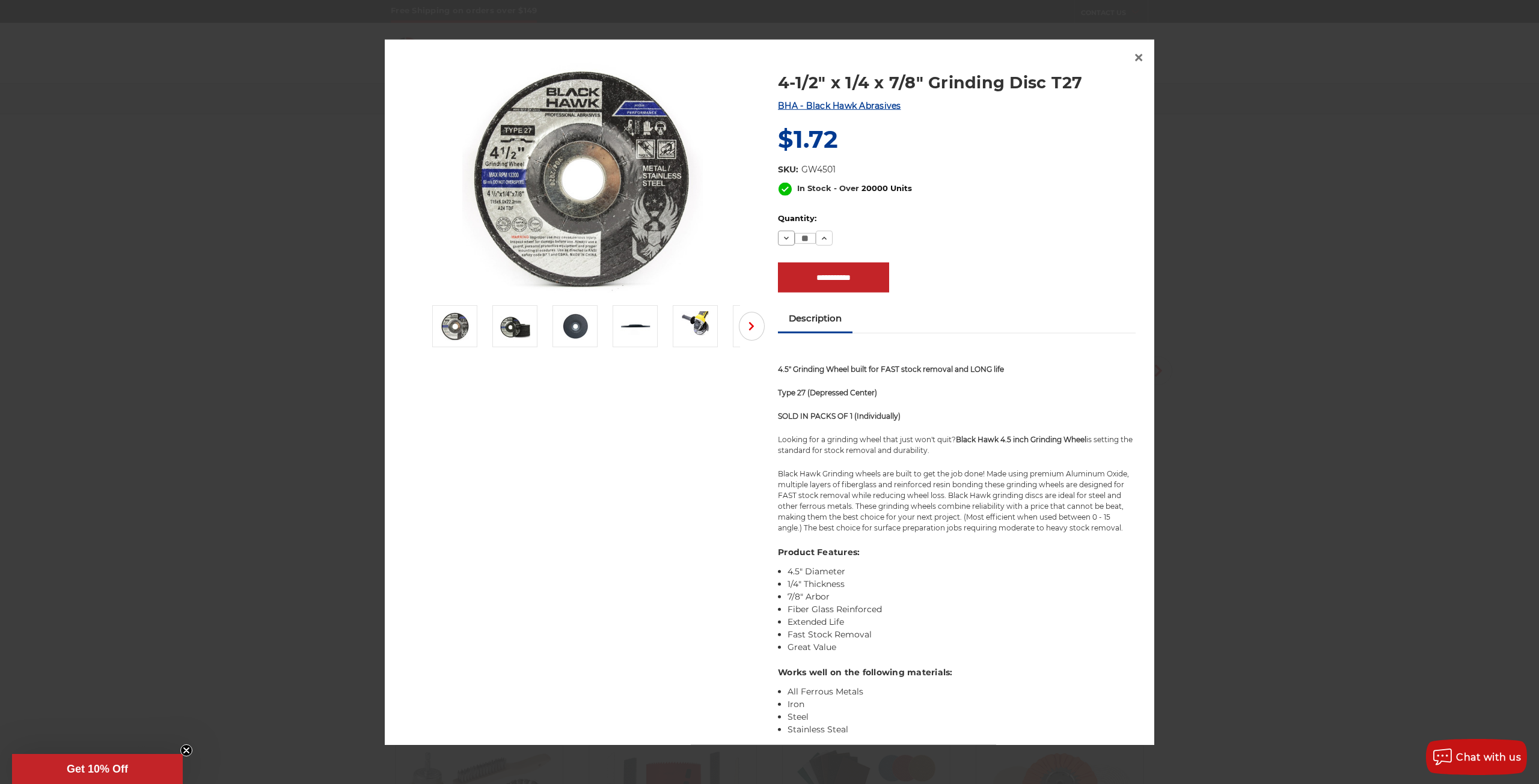
click at [781, 241] on icon at bounding box center [786, 238] width 10 height 10
type input "**"
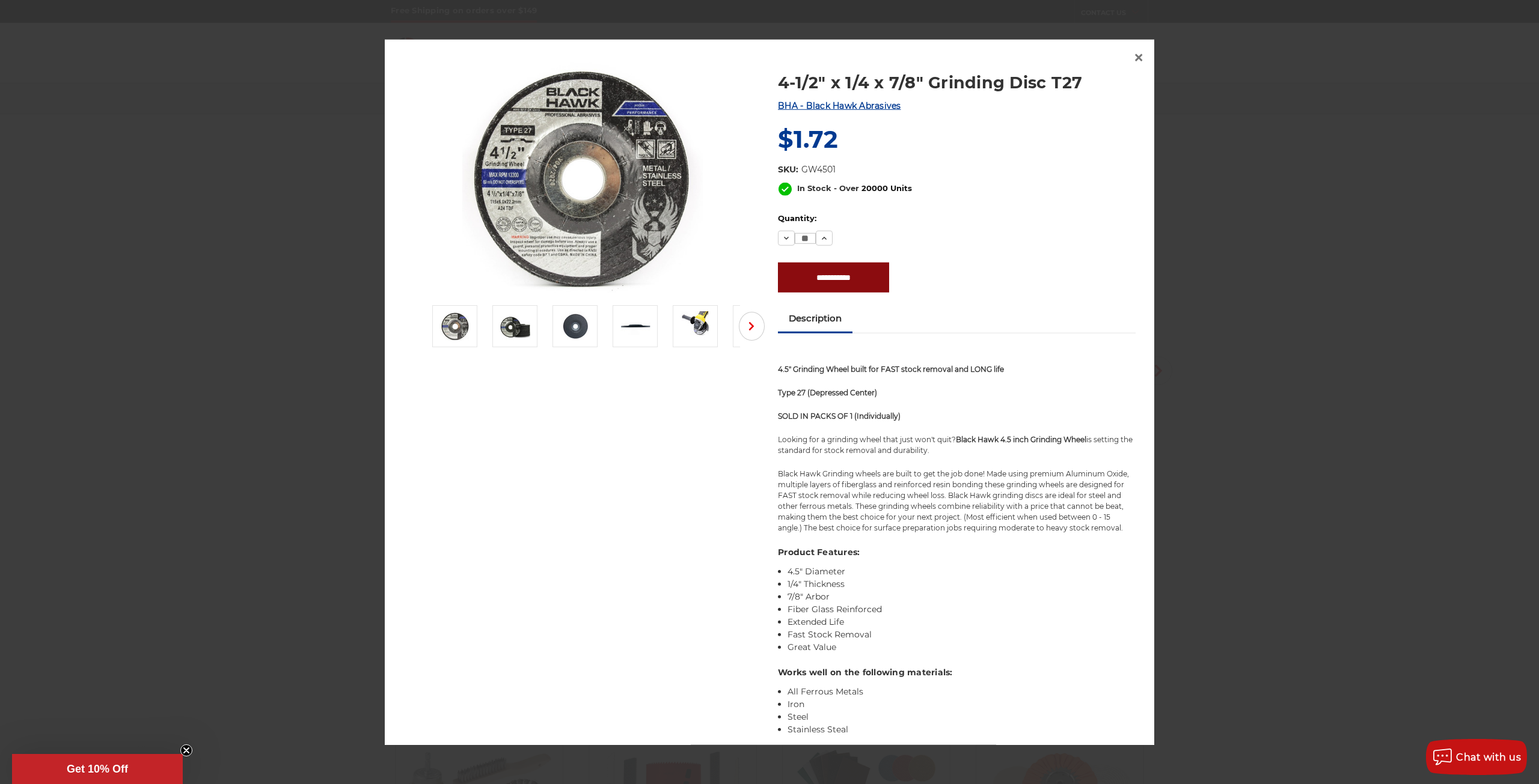
click at [841, 271] on input "**********" at bounding box center [833, 277] width 112 height 30
type input "**********"
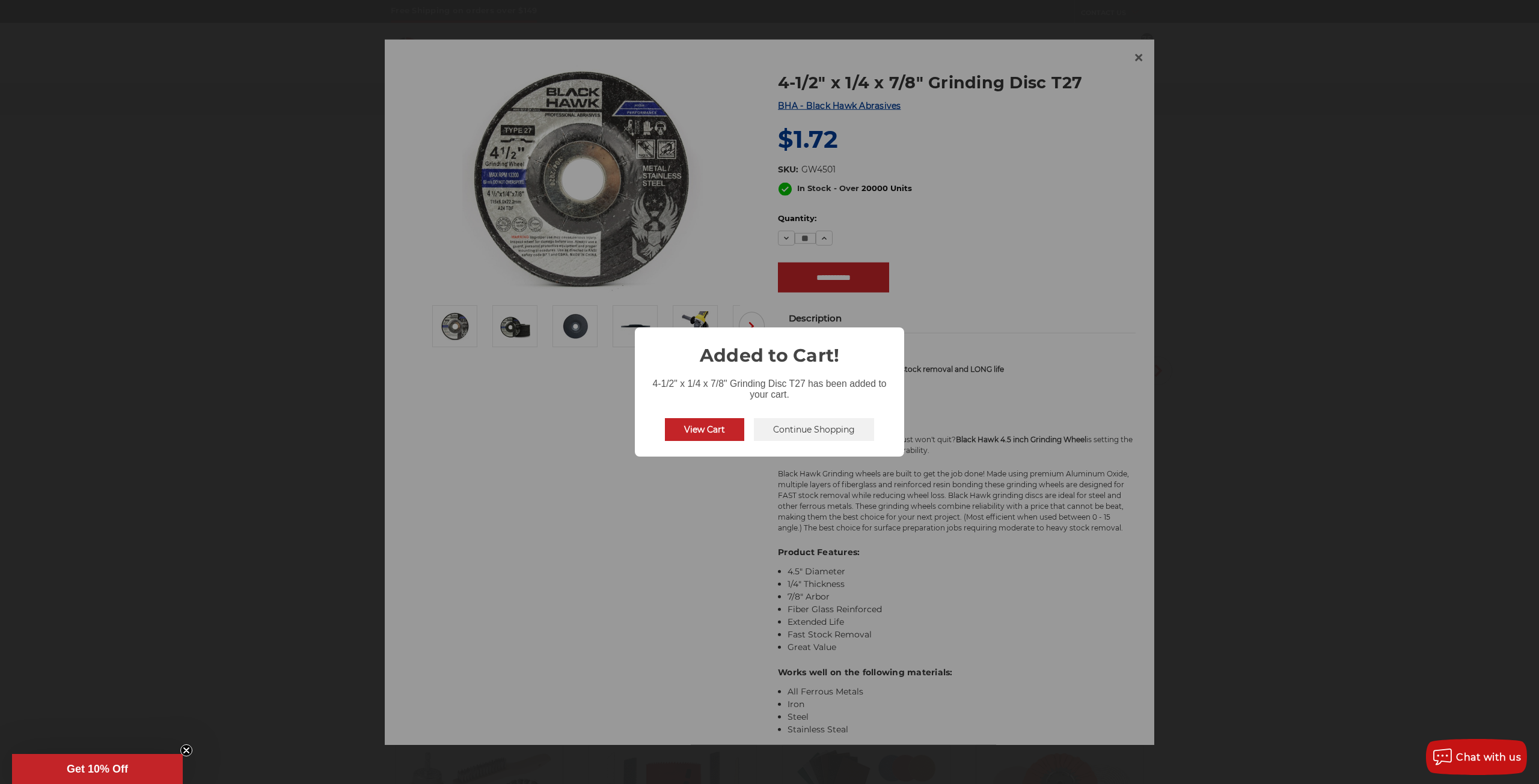
click at [724, 435] on button "View Cart" at bounding box center [705, 429] width 80 height 23
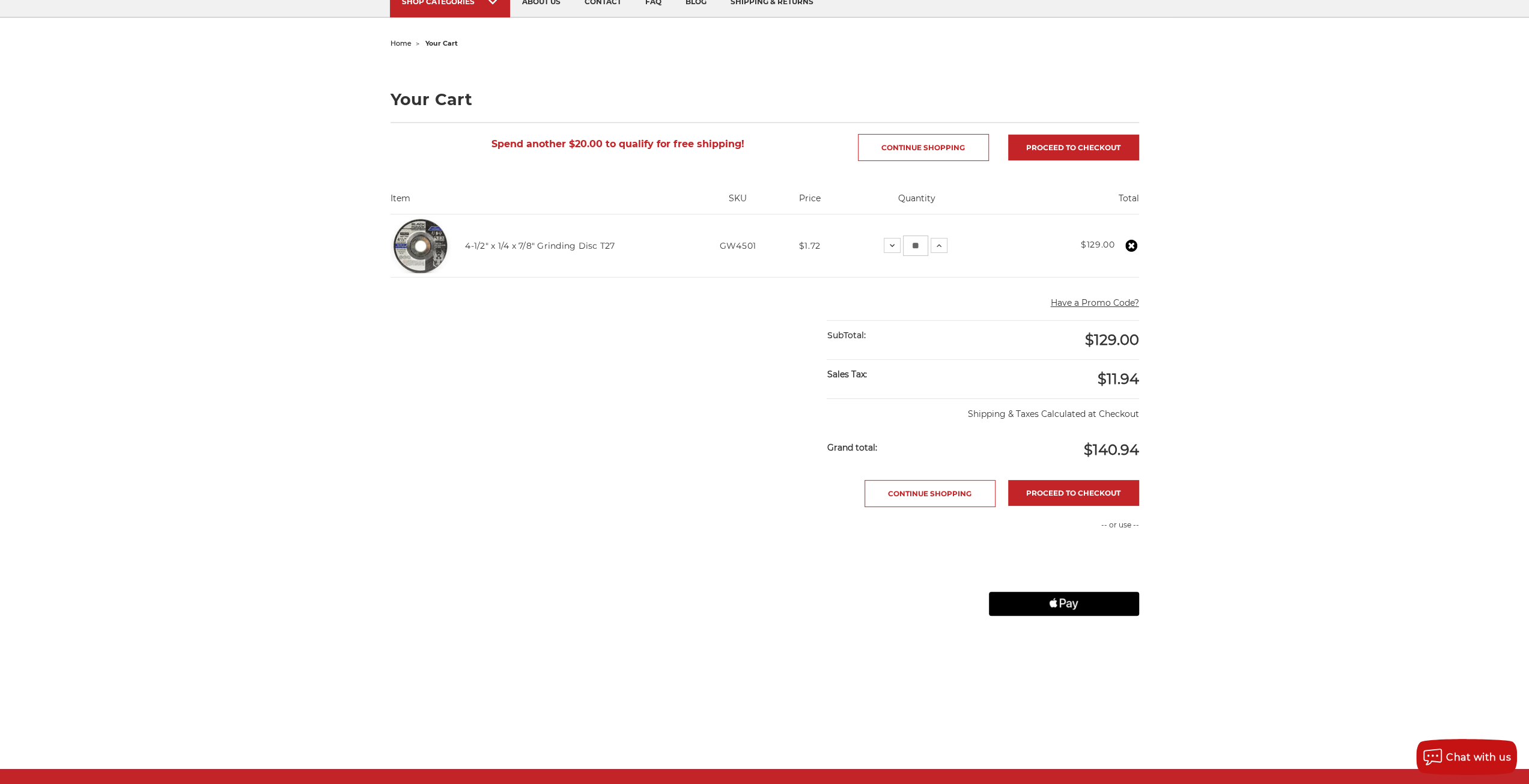
scroll to position [120, 0]
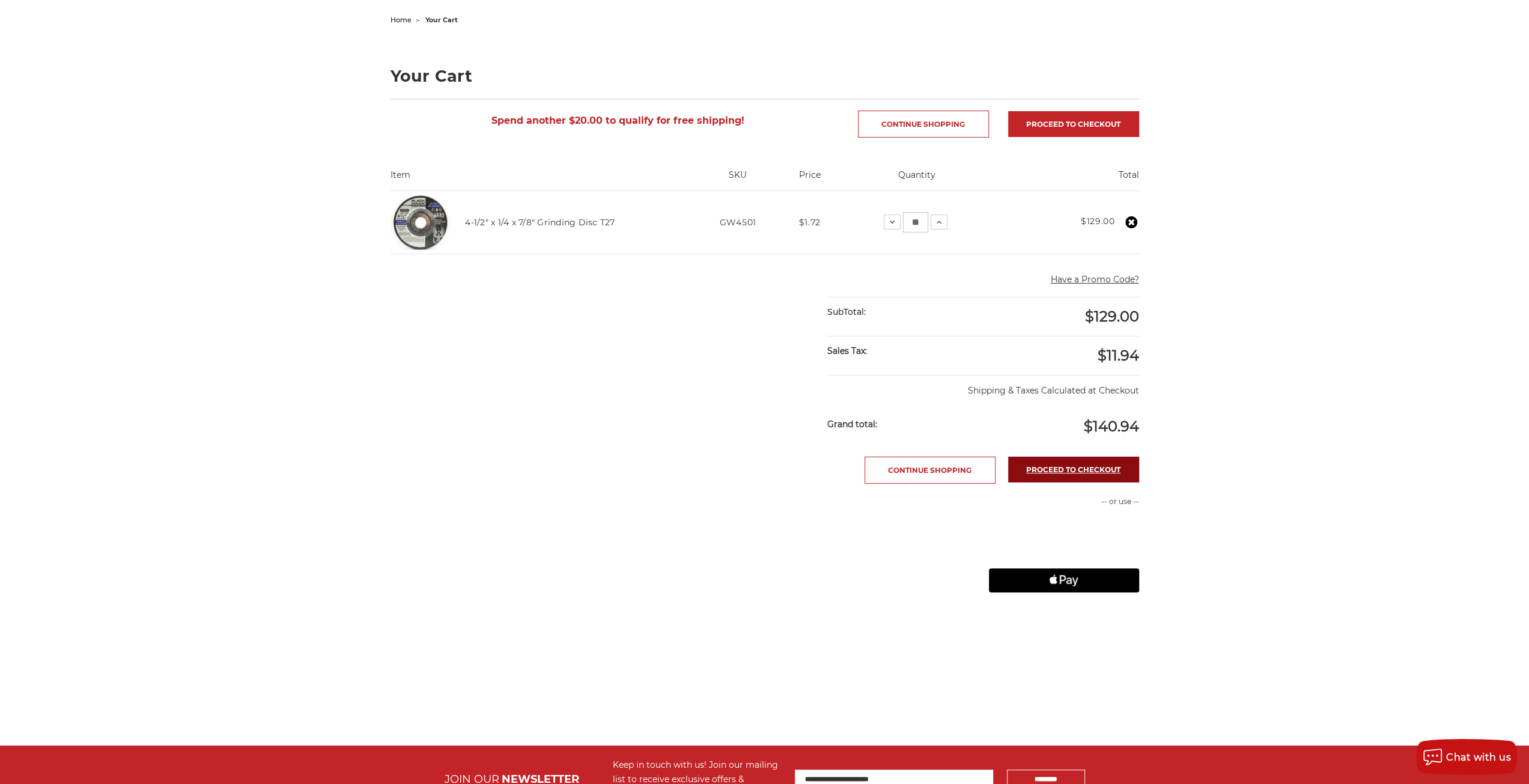
click at [1049, 465] on link "Proceed to checkout" at bounding box center [1073, 470] width 131 height 26
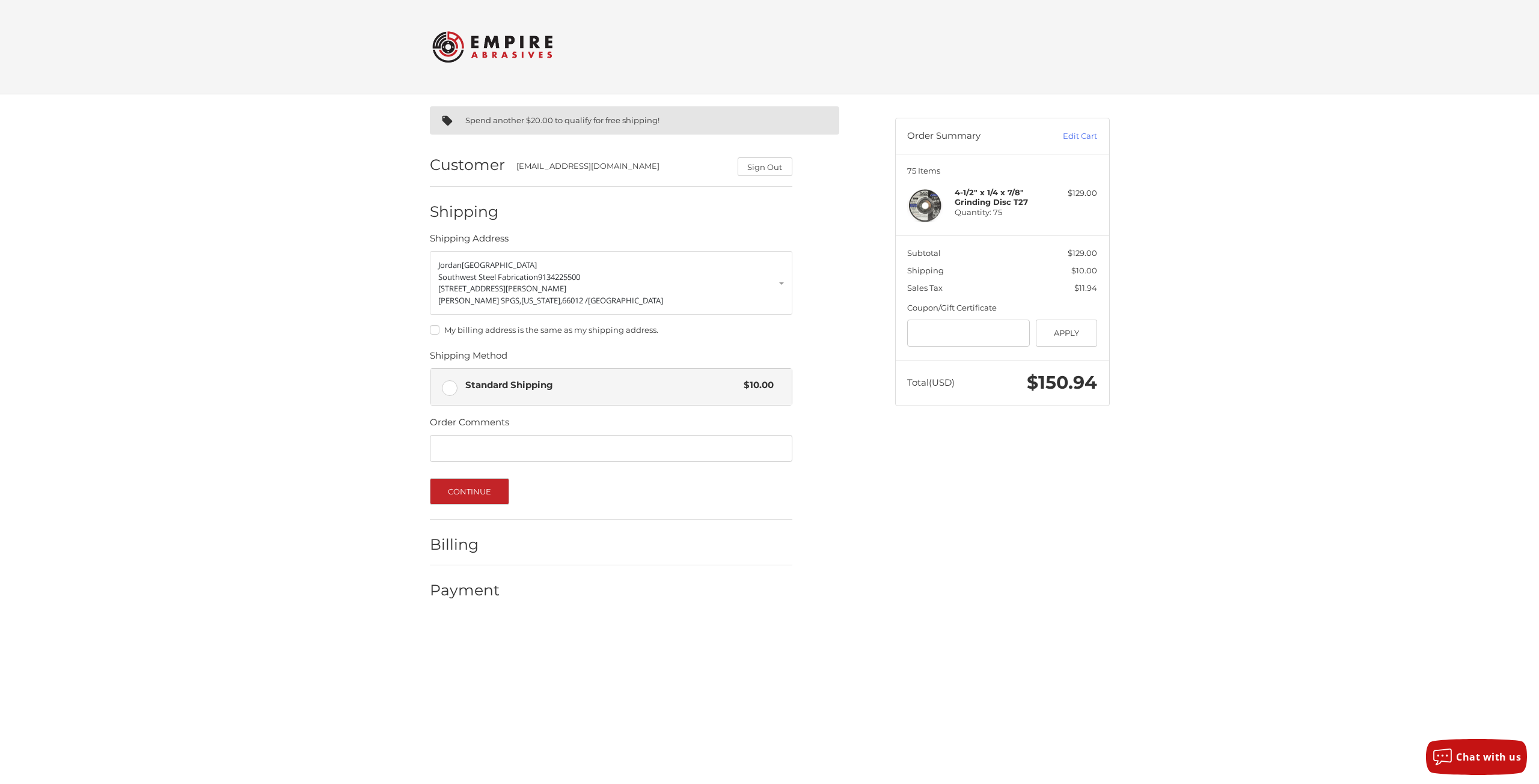
click at [430, 328] on label "My billing address is the same as my shipping address." at bounding box center [611, 330] width 363 height 10
click at [625, 447] on input "Order Comments" at bounding box center [611, 448] width 363 height 27
type input "********"
click at [509, 491] on div "Continue" at bounding box center [611, 491] width 363 height 27
click at [491, 487] on button "Continue" at bounding box center [470, 491] width 80 height 27
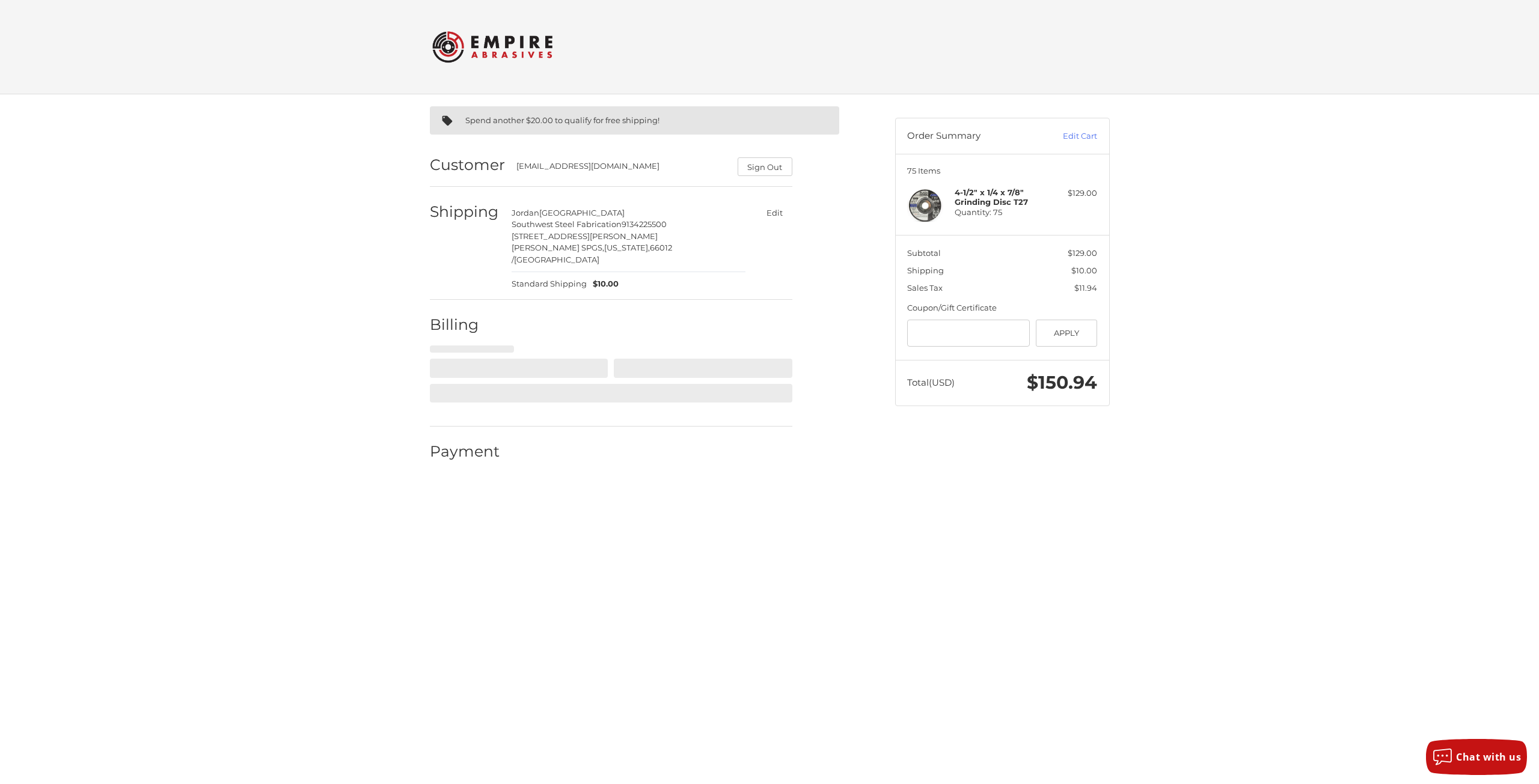
select select "**"
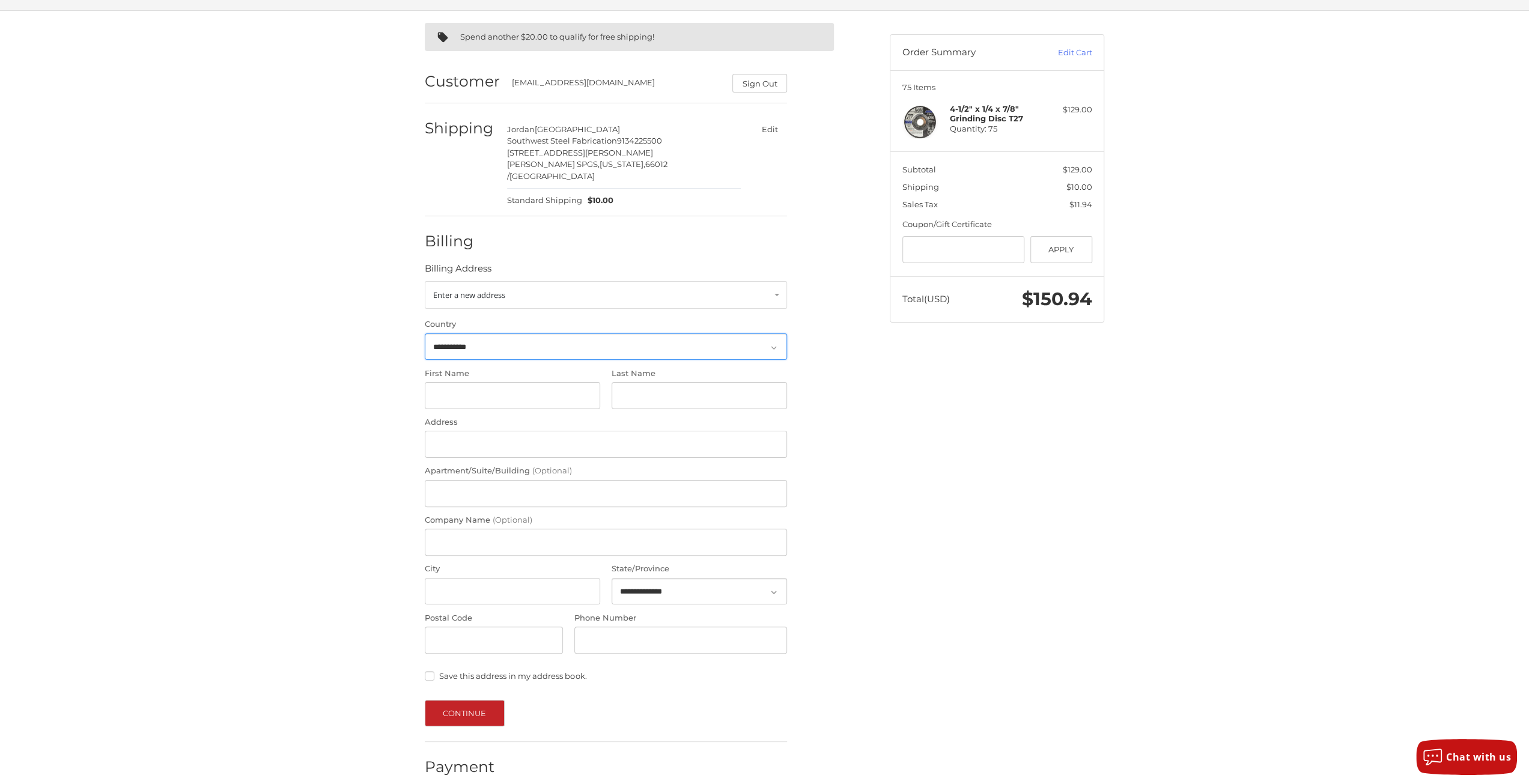
scroll to position [84, 0]
click at [614, 281] on link "Enter a new address" at bounding box center [606, 295] width 362 height 27
click at [613, 338] on p "[PERSON_NAME]" at bounding box center [606, 343] width 338 height 12
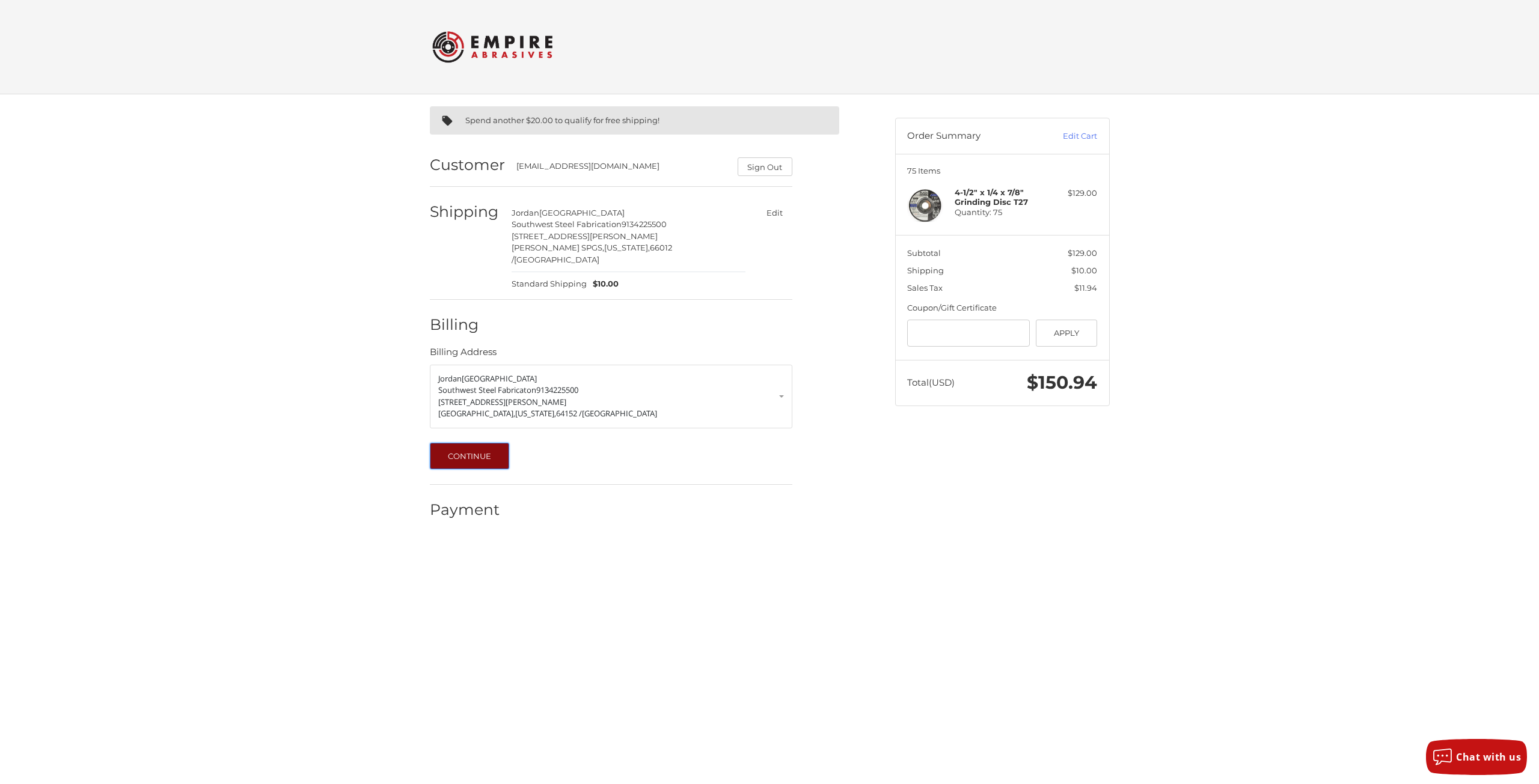
click at [494, 443] on button "Continue" at bounding box center [470, 456] width 80 height 27
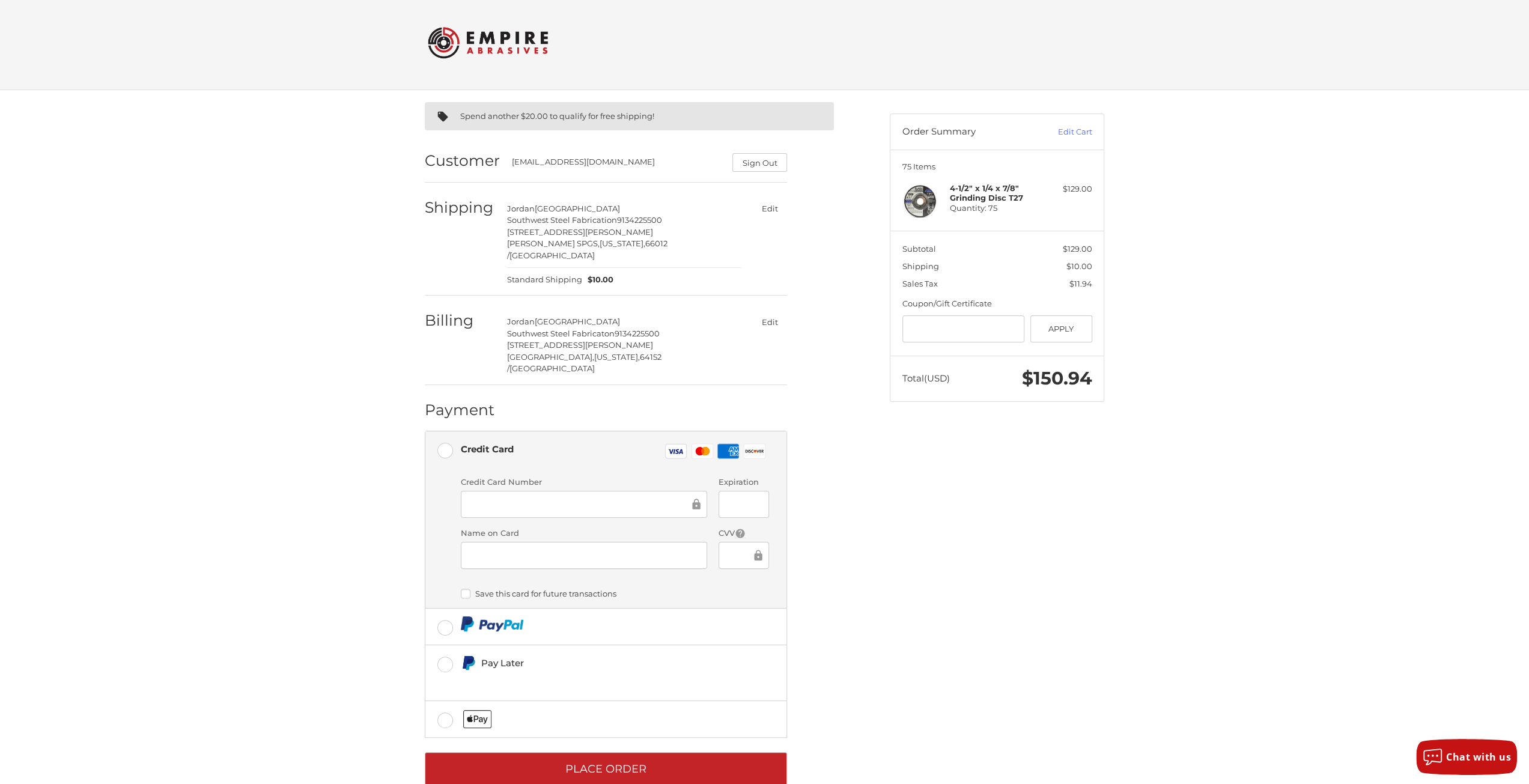
scroll to position [5, 0]
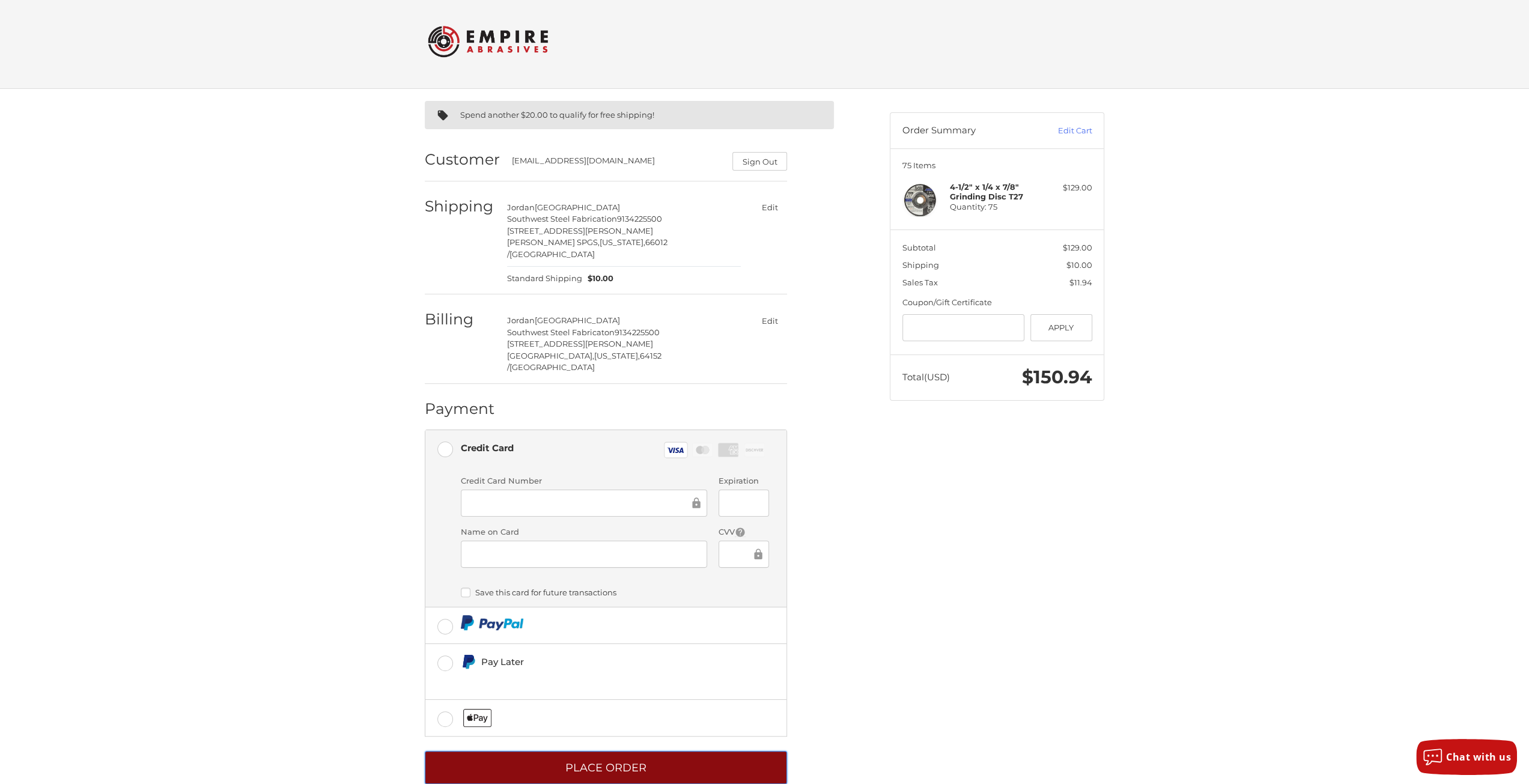
click at [645, 751] on button "Place Order" at bounding box center [606, 767] width 362 height 33
click at [691, 751] on button "Place Order" at bounding box center [606, 767] width 362 height 33
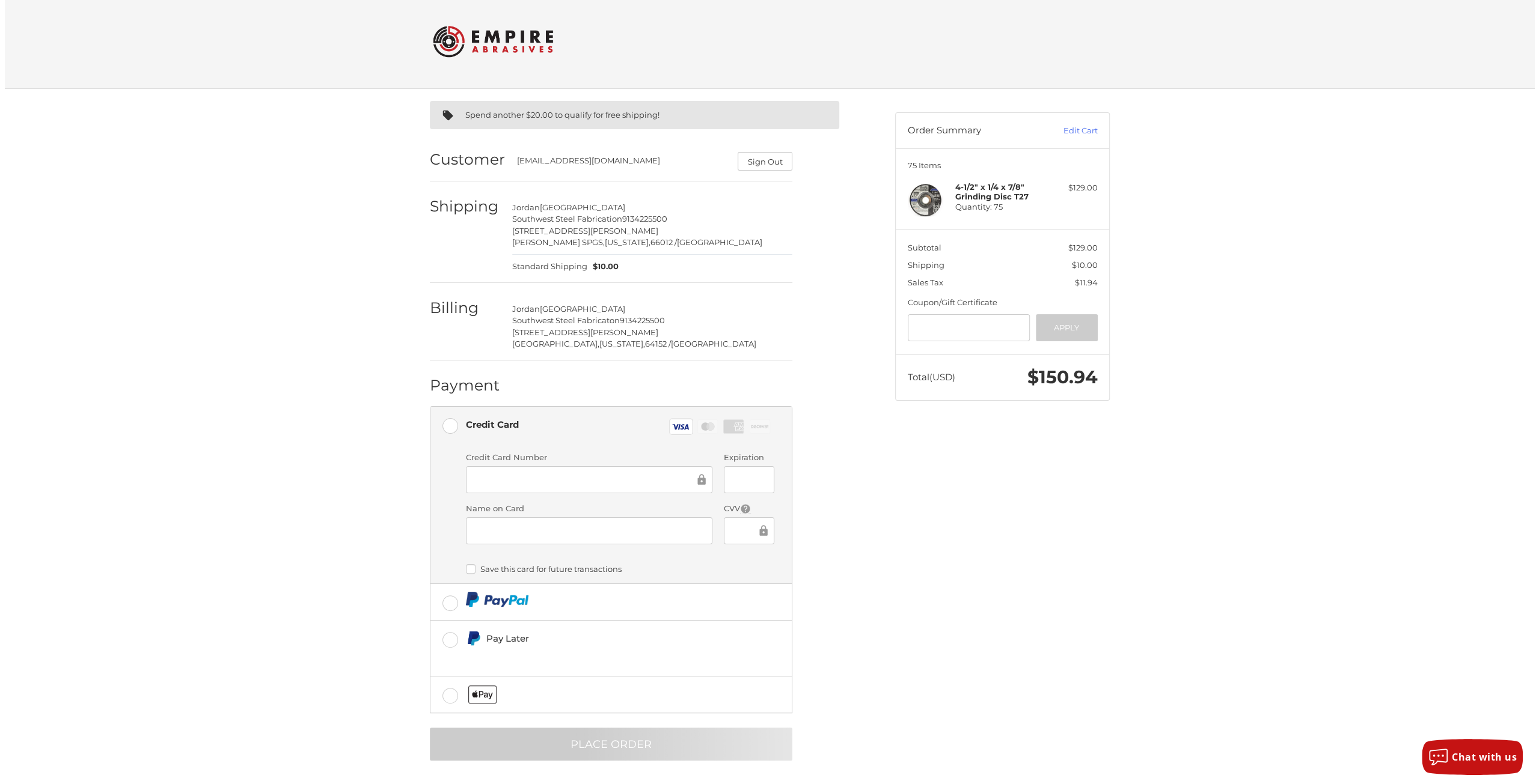
scroll to position [0, 0]
